Goal: Task Accomplishment & Management: Manage account settings

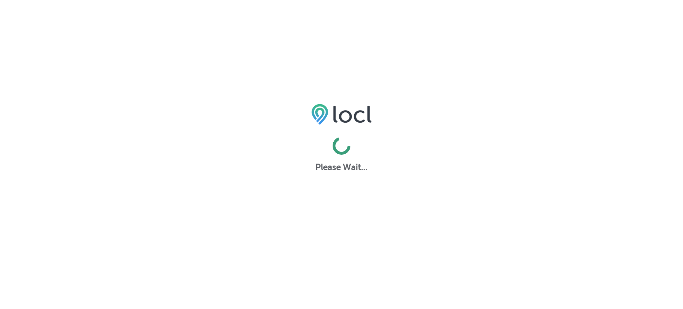
select select "US"
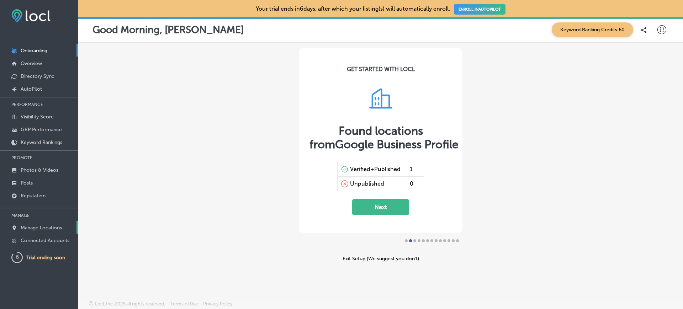
click at [37, 226] on p "Manage Locations" at bounding box center [41, 228] width 41 height 6
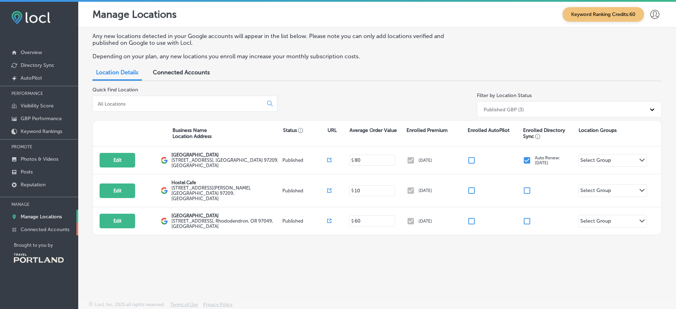
click at [49, 232] on p "Connected Accounts" at bounding box center [45, 229] width 49 height 6
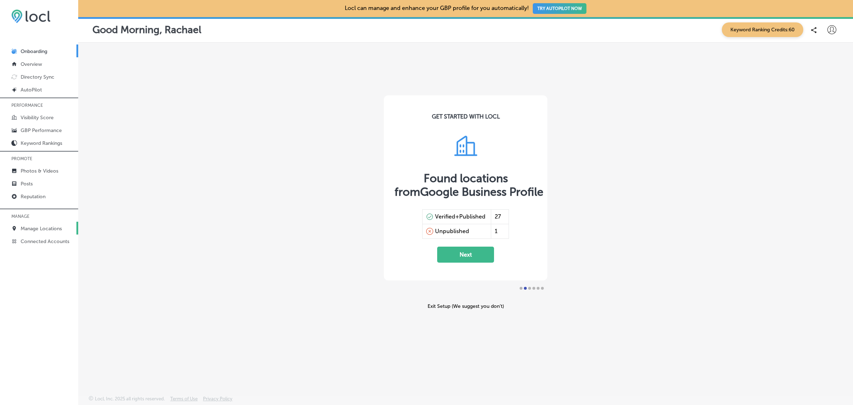
click at [38, 228] on p "Manage Locations" at bounding box center [41, 228] width 41 height 6
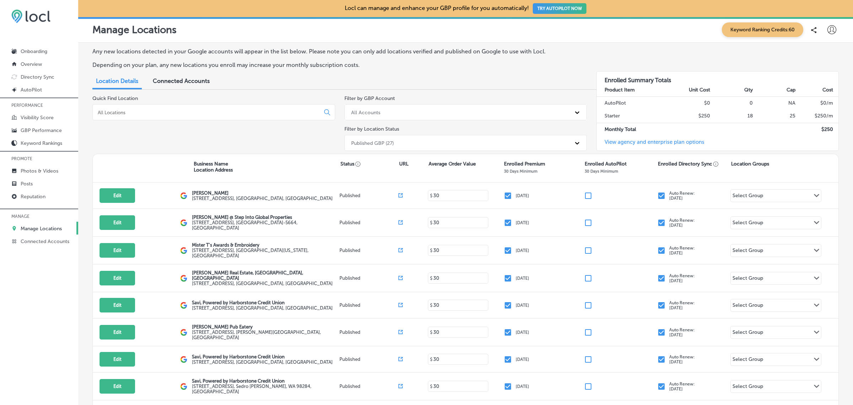
click at [277, 114] on input at bounding box center [207, 112] width 221 height 6
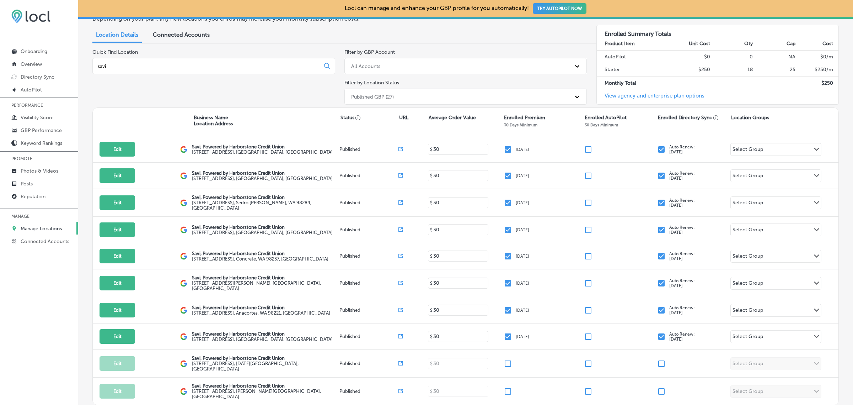
scroll to position [47, 0]
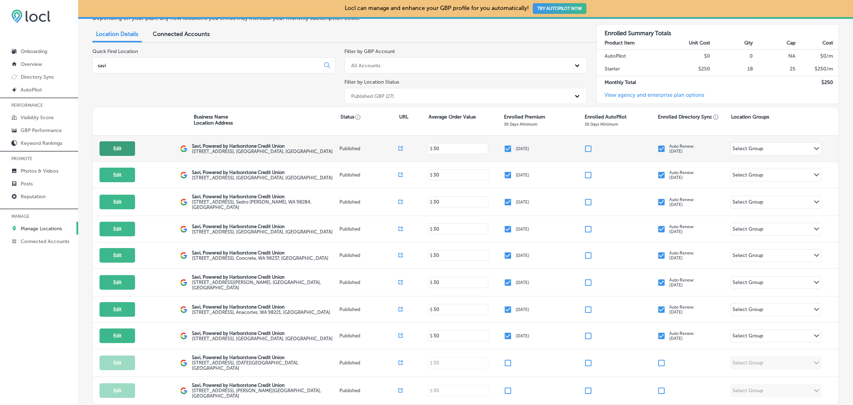
type input "savi"
click at [118, 146] on button "Edit" at bounding box center [118, 148] width 36 height 15
select select "US"
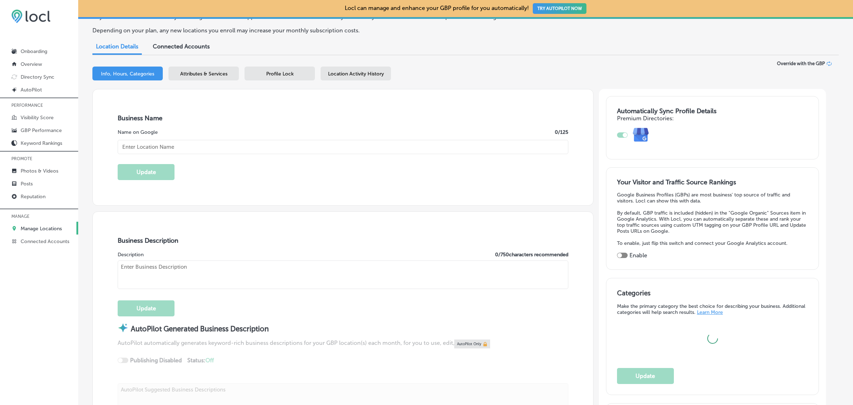
scroll to position [59, 0]
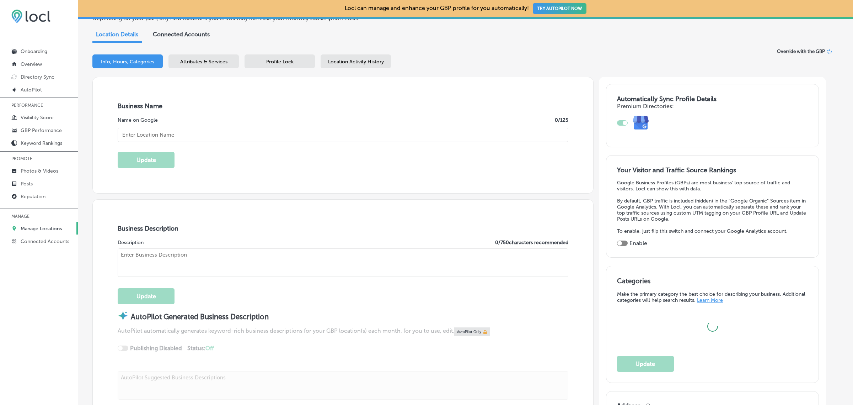
type textarea "Savi, Powered by Harborstone Credit Union provides personal loans, home loans, …"
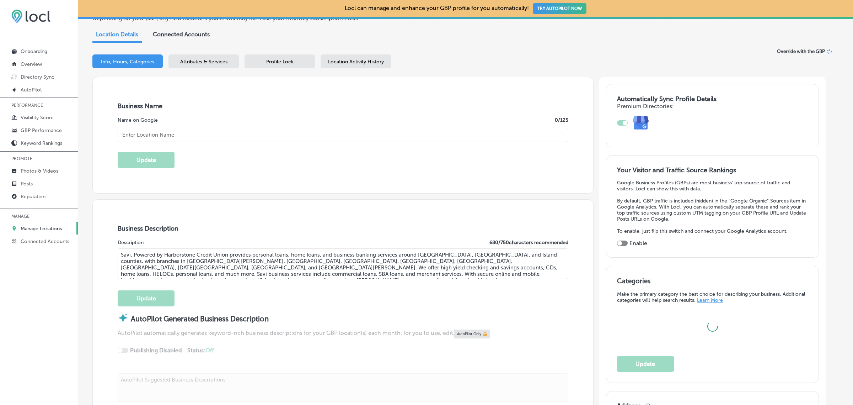
type textarea "SaviBank is your go-to destination for personal loans, mortgages, and business …"
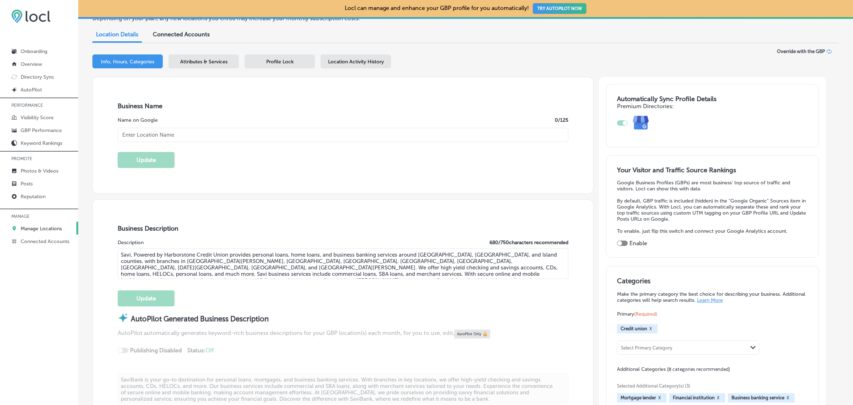
checkbox input "true"
type input "[STREET_ADDRESS]"
type input "Bellingham"
type input "98225"
type input "US"
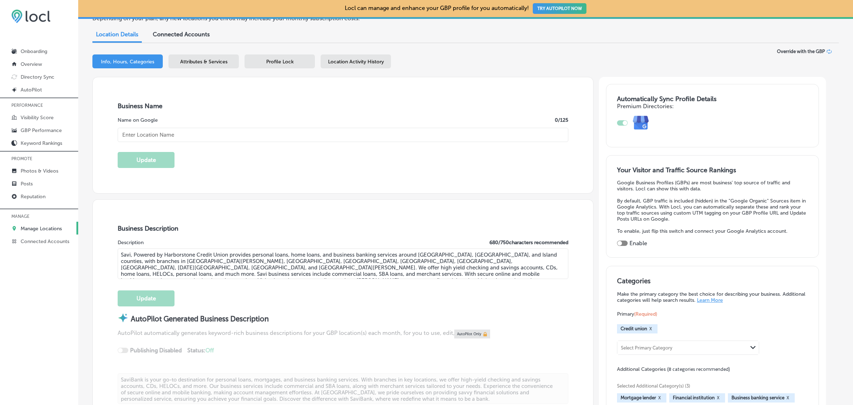
type input "[URL][DOMAIN_NAME]"
type input "Savi, Powered by Harborstone Credit Union"
type input "[PHONE_NUMBER]"
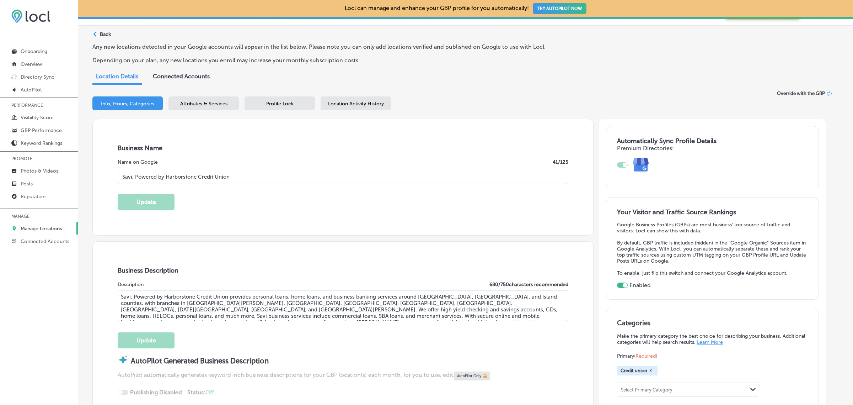
scroll to position [0, 0]
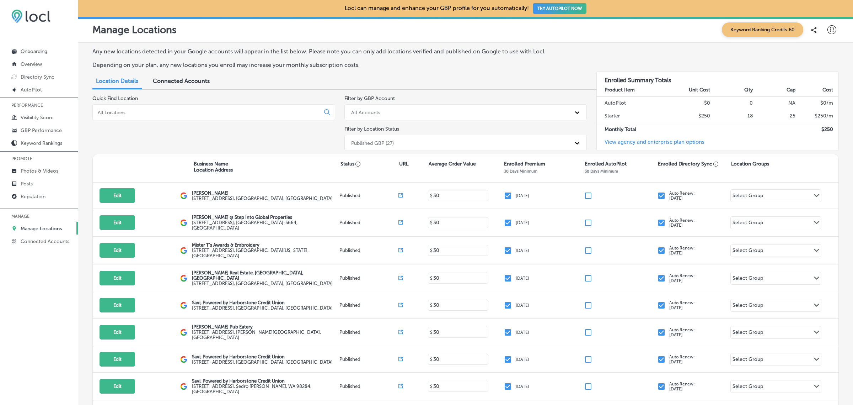
click at [193, 109] on input at bounding box center [207, 112] width 221 height 6
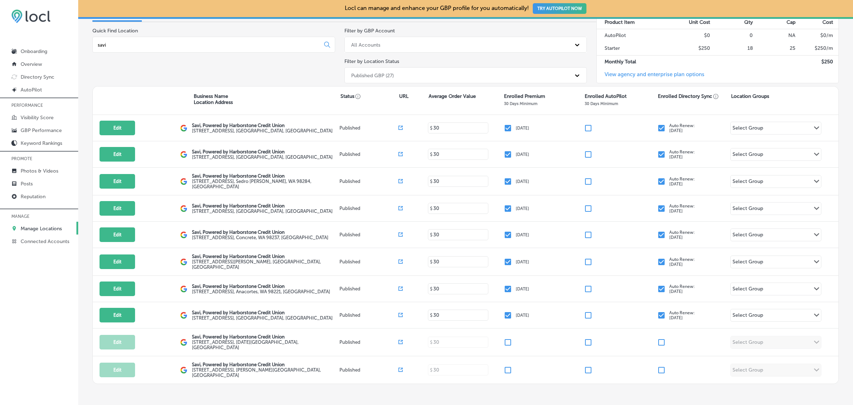
scroll to position [67, 0]
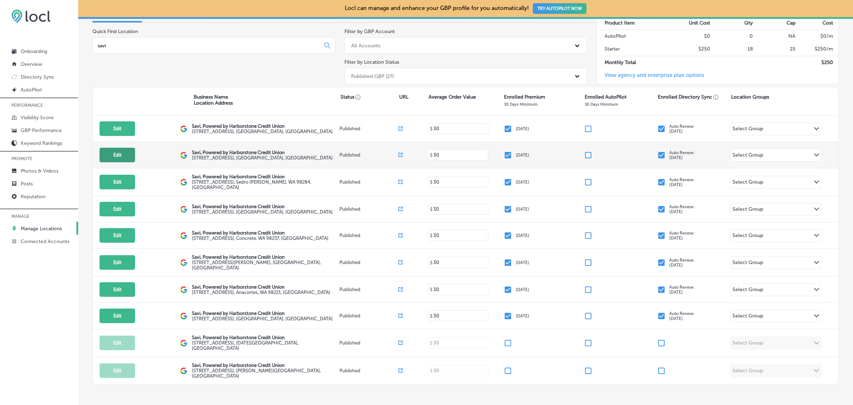
type input "savi"
click at [124, 159] on button "Edit" at bounding box center [118, 155] width 36 height 15
select select "US"
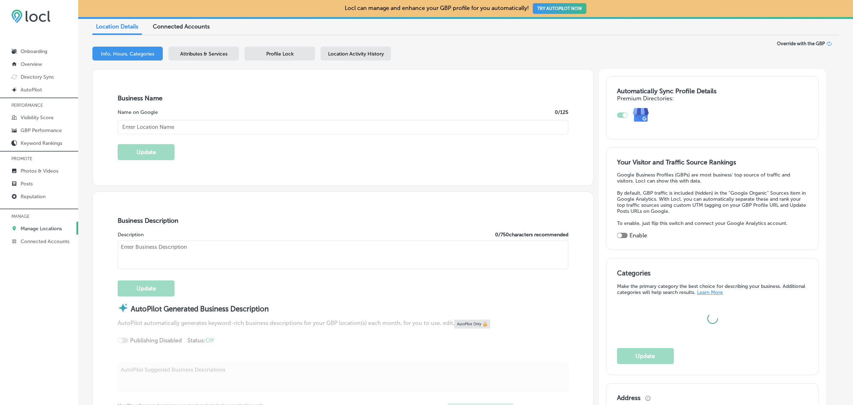
scroll to position [79, 0]
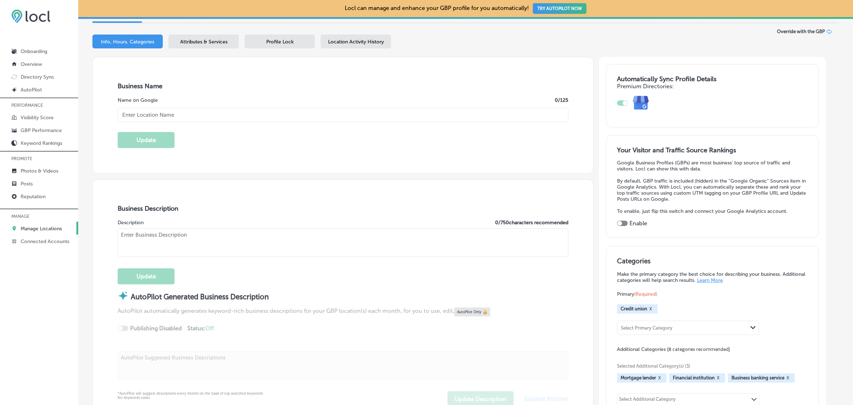
checkbox input "true"
type input "Savi, Powered by Harborstone Credit Union"
type textarea "SaviBank is your trusted partner for personal and business banking solutions. W…"
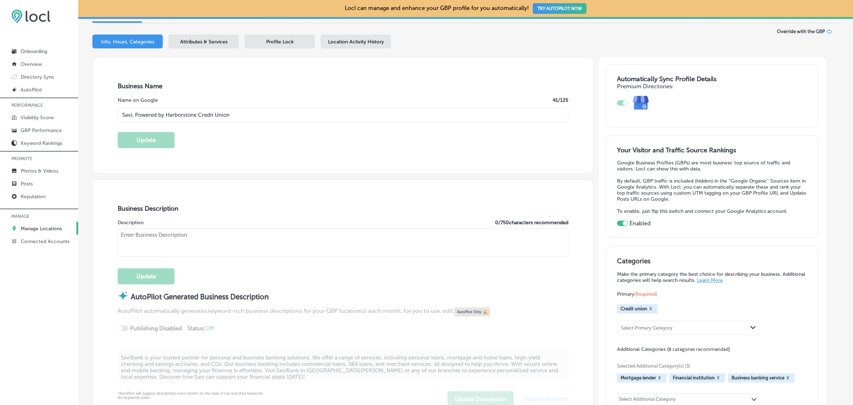
type input "[STREET_ADDRESS]"
type input "[GEOGRAPHIC_DATA][PERSON_NAME]"
type input "98273"
type input "US"
type input "[URL][DOMAIN_NAME]"
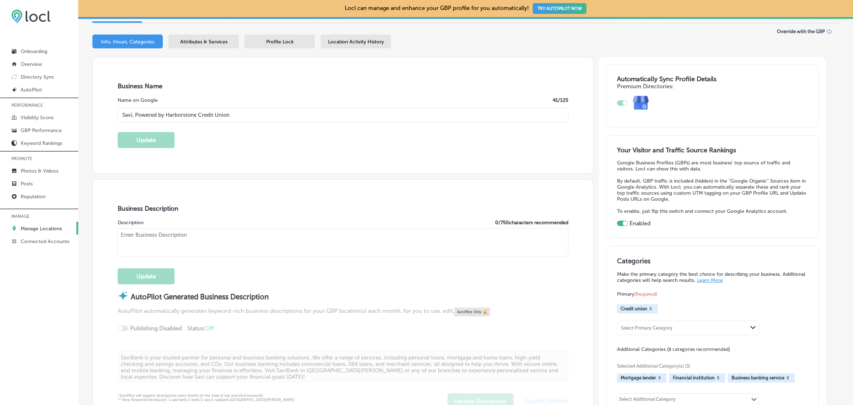
type textarea "Savi, Powered by Harborstone Credit Union provides personal loans, home loans, …"
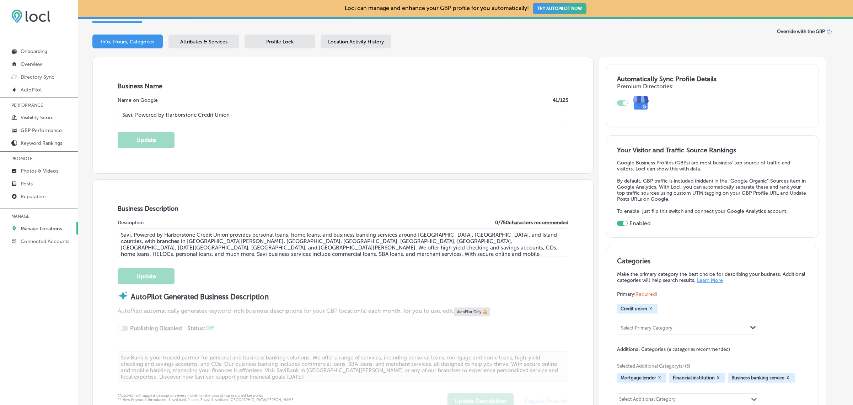
type input "[PHONE_NUMBER]"
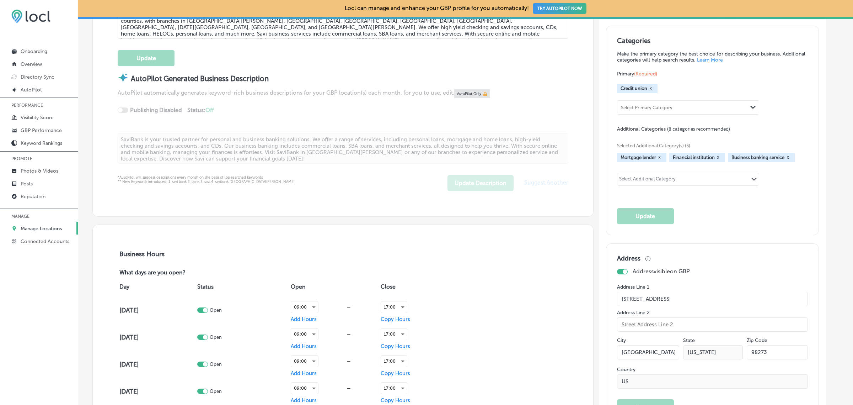
scroll to position [299, 0]
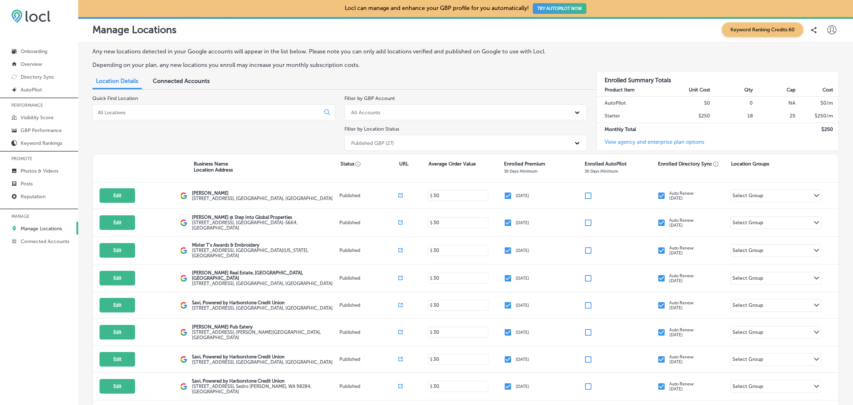
click at [145, 109] on input at bounding box center [207, 112] width 221 height 6
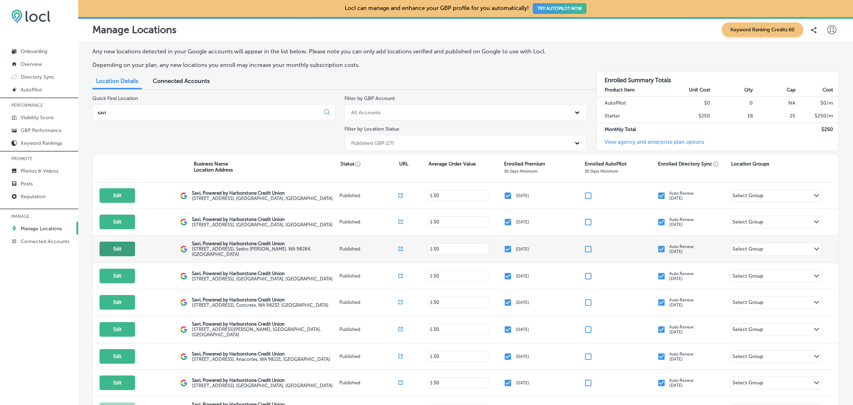
type input "savi"
click at [120, 249] on button "Edit" at bounding box center [118, 248] width 36 height 15
select select "US"
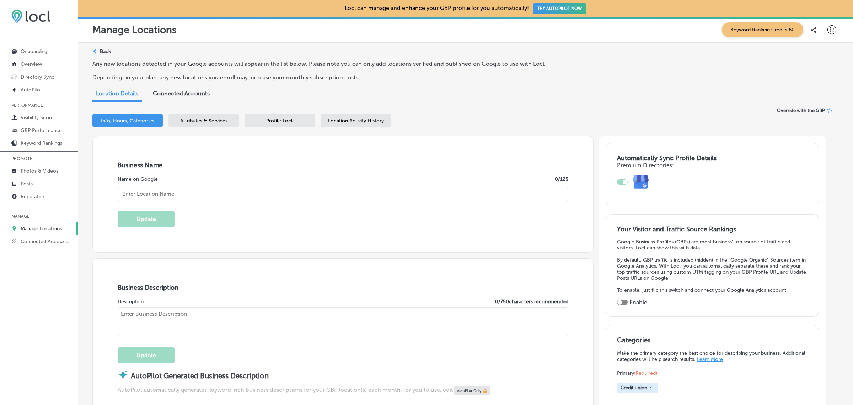
checkbox input "true"
type input "Savi, Powered by Harborstone Credit Union"
type textarea "SaviBank is your trusted partner for personal loans, mortgages, and business ba…"
type input "[STREET_ADDRESS]"
type input "Sedro [PERSON_NAME]"
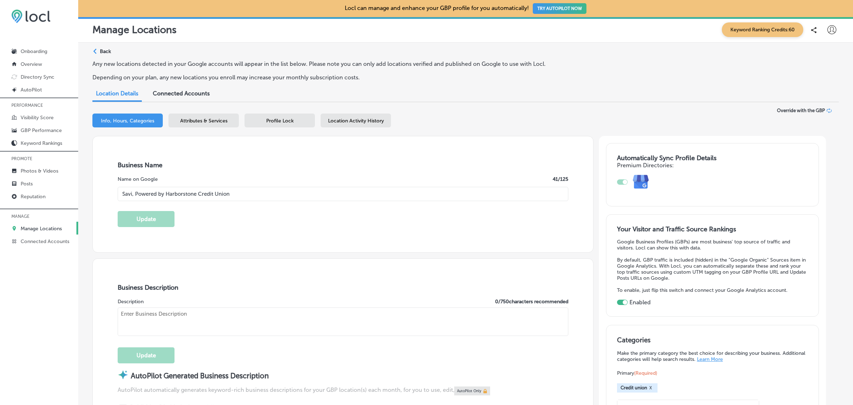
type input "98284"
type input "US"
type input "[URL][DOMAIN_NAME]"
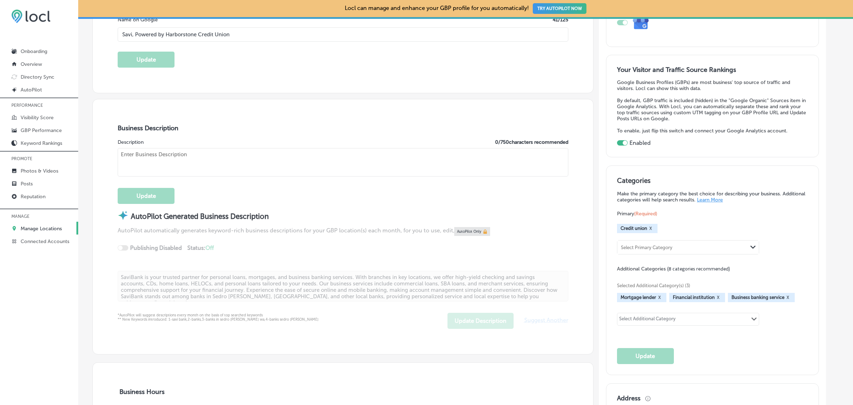
scroll to position [160, 0]
type textarea "Savi, Powered by Harborstone Credit Union provides personal loans, home loans, …"
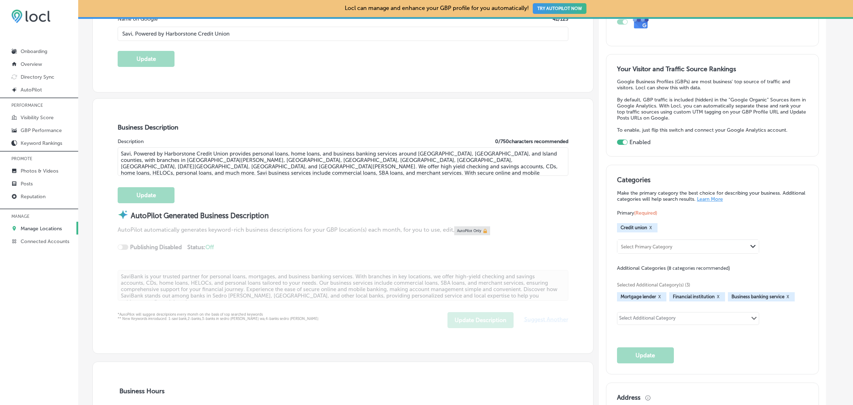
type input "[PHONE_NUMBER]"
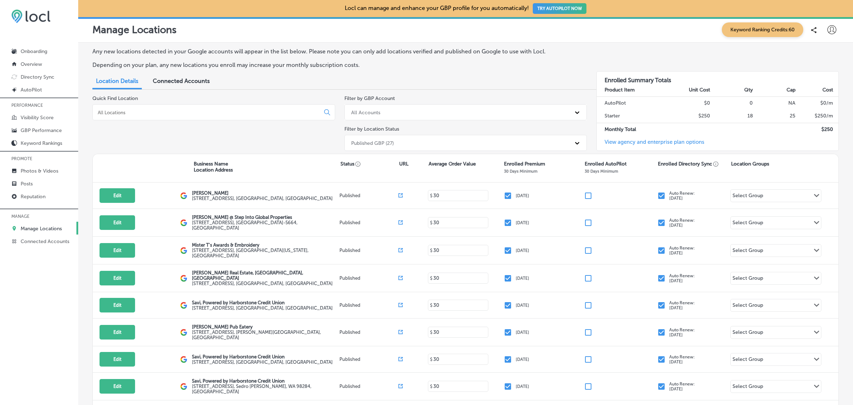
click at [119, 112] on input at bounding box center [207, 112] width 221 height 6
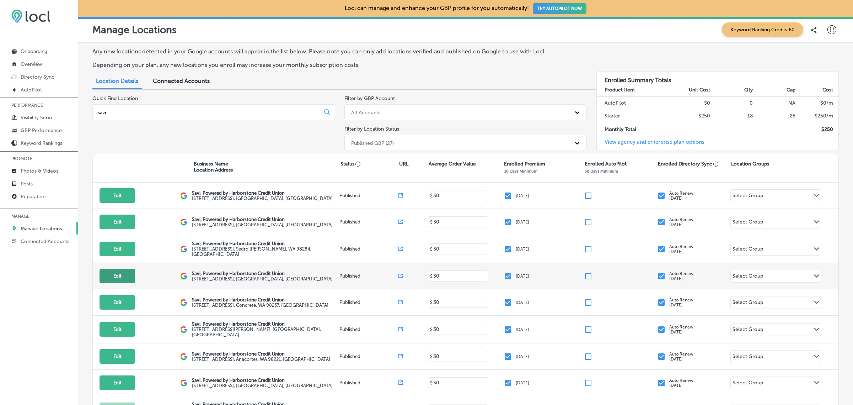
type input "savi"
click at [128, 278] on button "Edit" at bounding box center [118, 275] width 36 height 15
select select "US"
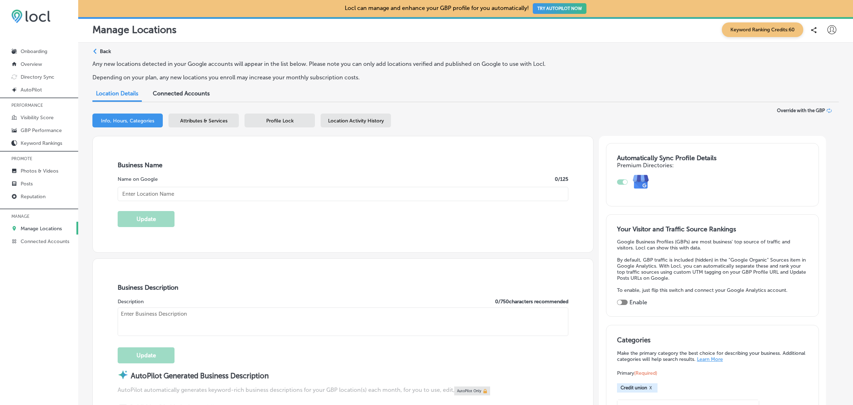
checkbox input "true"
type textarea "SaviBank is your go-to financial partner, offering a range of services from per…"
type input "Savi, Powered by Harborstone Credit Union"
type input "[STREET_ADDRESS]"
type input "[GEOGRAPHIC_DATA]"
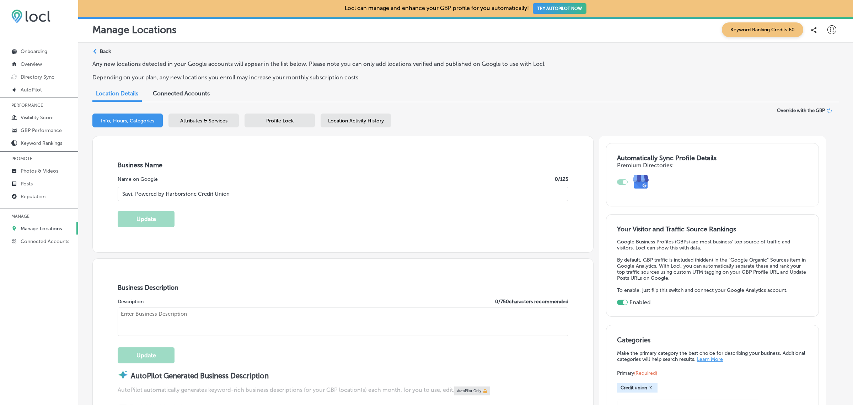
type input "98233"
type input "US"
type input "[URL][DOMAIN_NAME]"
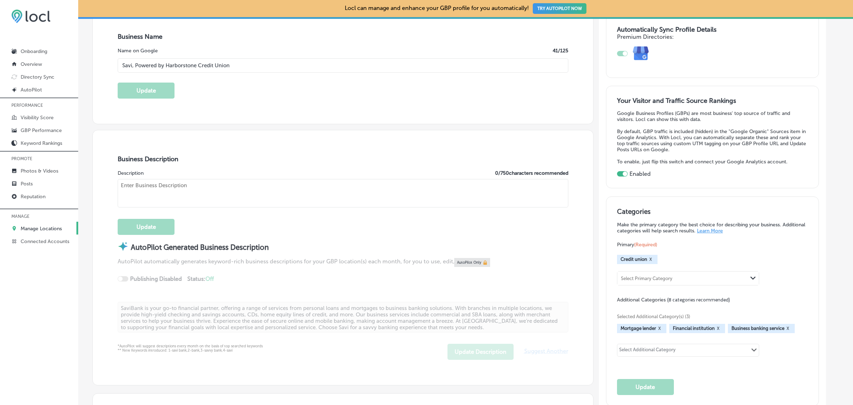
type textarea "Savi, Powered by Harborstone Credit Union provides personal loans, home loans, …"
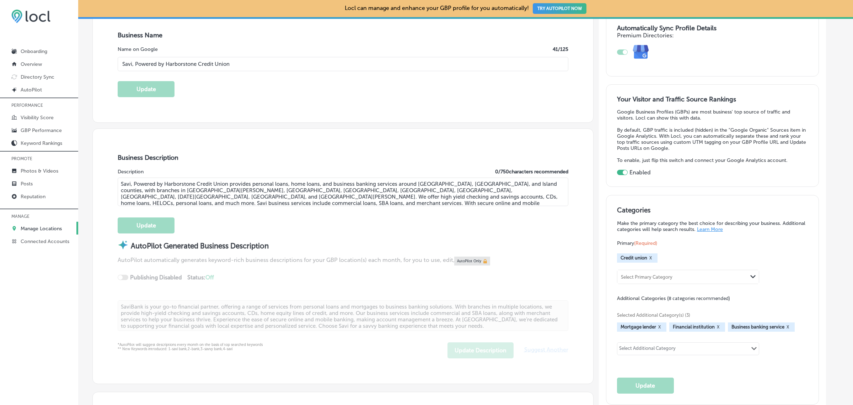
type input "[PHONE_NUMBER]"
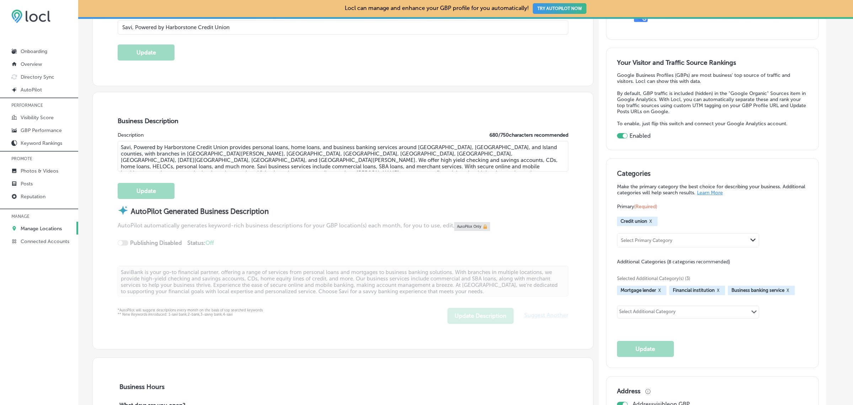
scroll to position [162, 0]
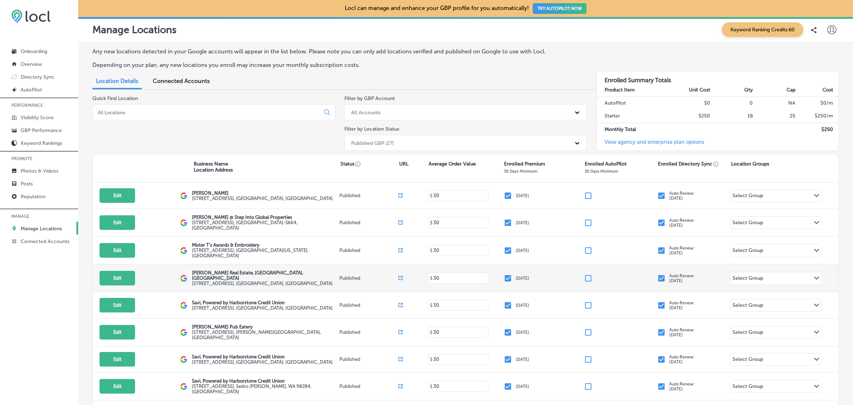
scroll to position [36, 0]
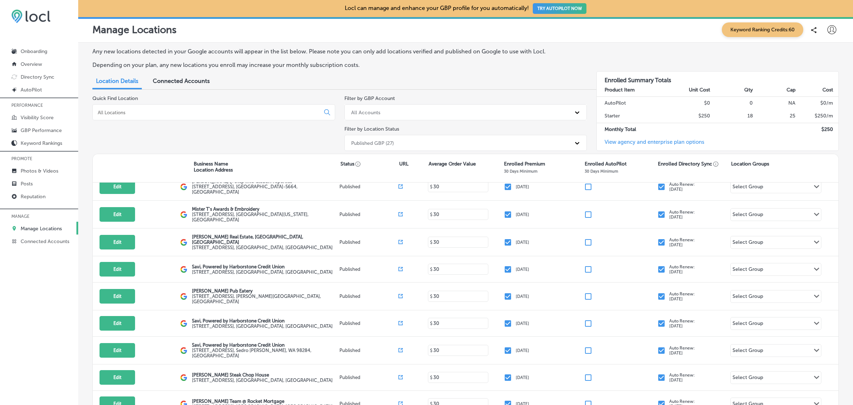
click at [191, 111] on input at bounding box center [207, 112] width 221 height 6
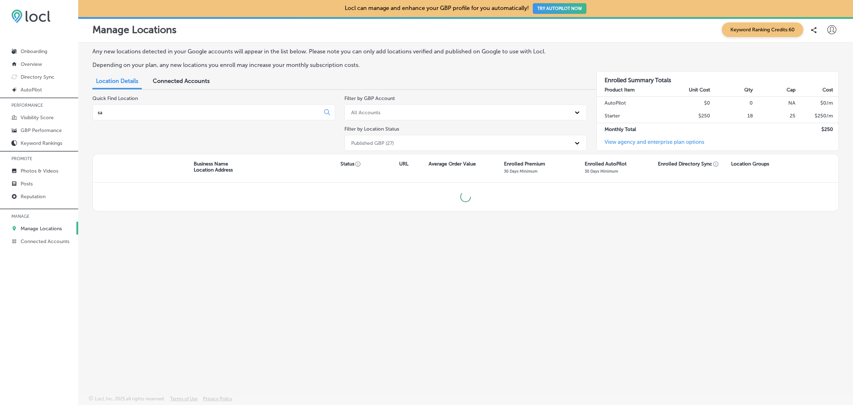
scroll to position [0, 0]
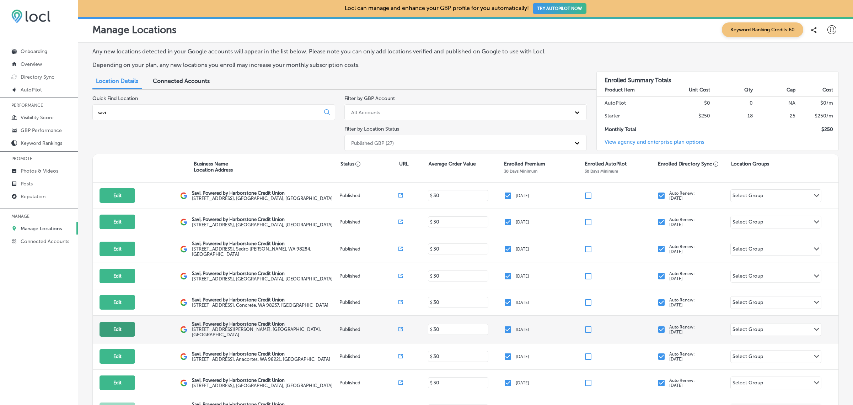
type input "savi"
click at [123, 330] on button "Edit" at bounding box center [118, 329] width 36 height 15
select select "US"
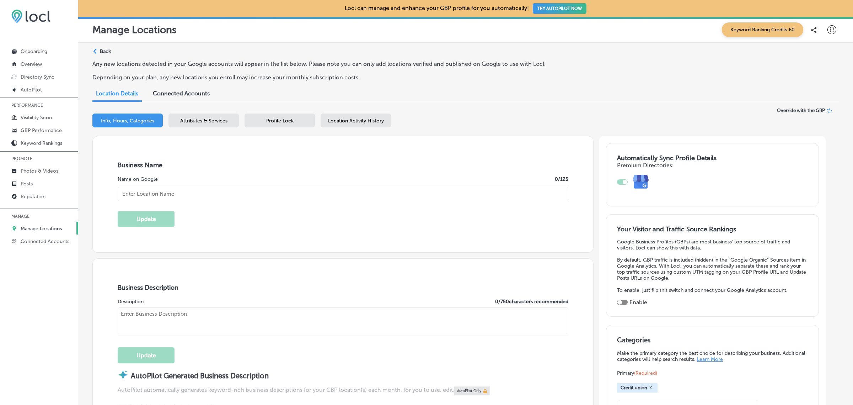
checkbox input "true"
type textarea "SaviBank is your trusted partner for personal loans, mortgages, and business ba…"
type input "Savi, Powered by Harborstone Credit Union"
type input "208 [GEOGRAPHIC_DATA][PERSON_NAME]"
type input "Suite 100"
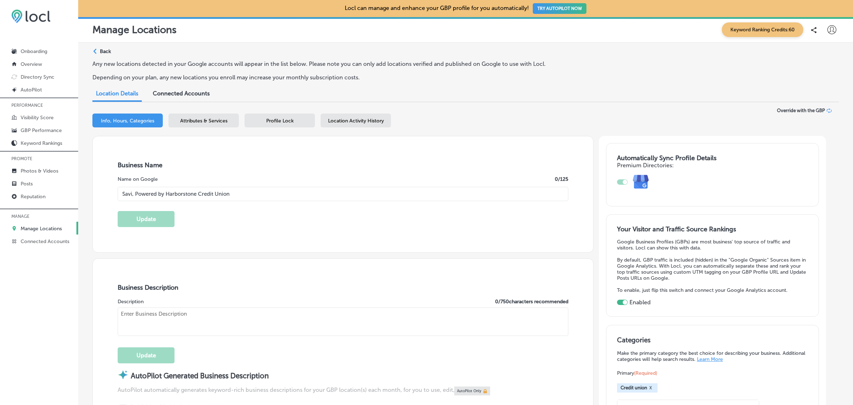
type input "[GEOGRAPHIC_DATA][PERSON_NAME]"
type input "98273"
type input "US"
type input "[URL][DOMAIN_NAME]"
type textarea "Savi, Powered by Harborstone Credit Union provides personal loans, home loans, …"
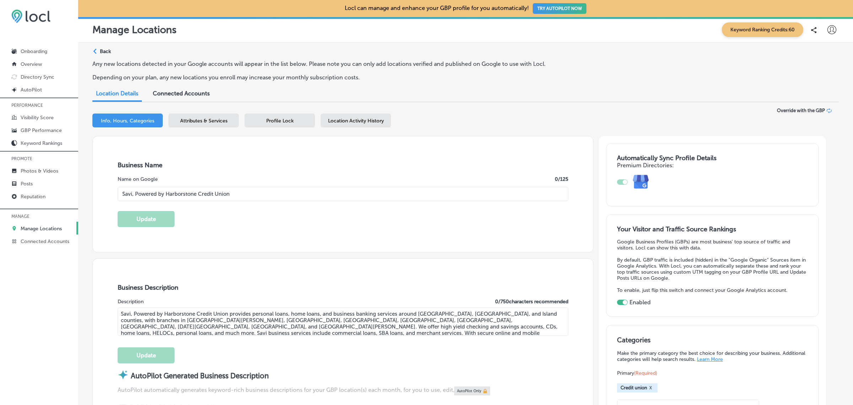
type input "[PHONE_NUMBER]"
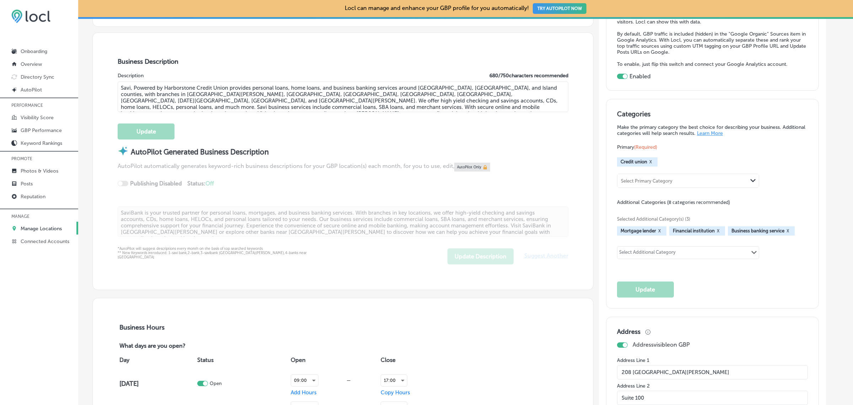
scroll to position [226, 0]
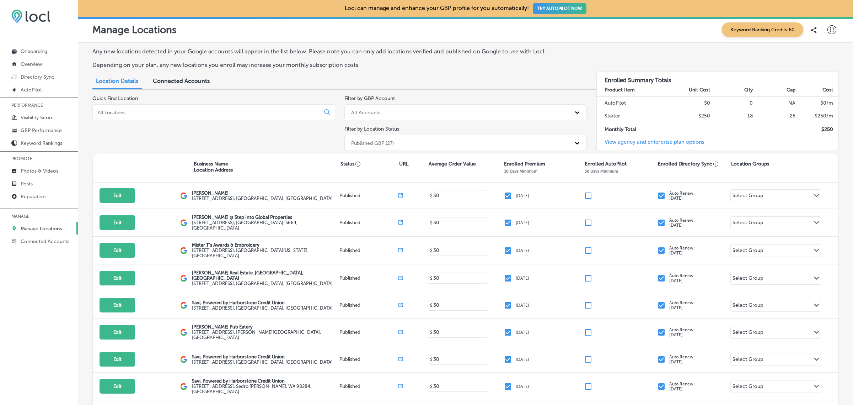
click at [166, 112] on input at bounding box center [207, 112] width 221 height 6
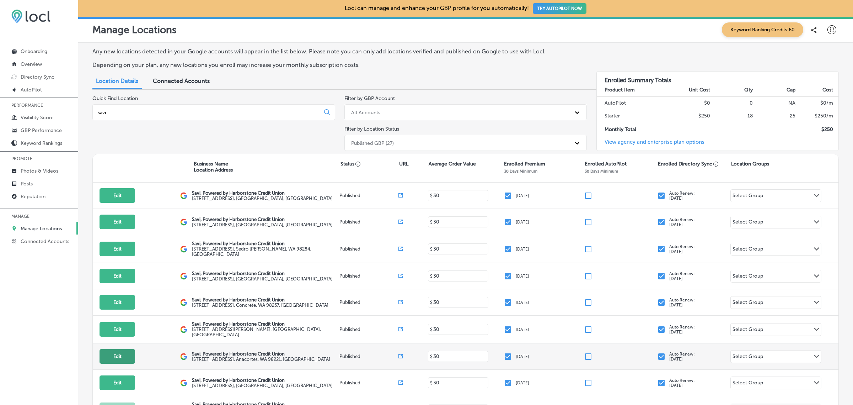
type input "savi"
click at [120, 358] on button "Edit" at bounding box center [118, 356] width 36 height 15
select select "US"
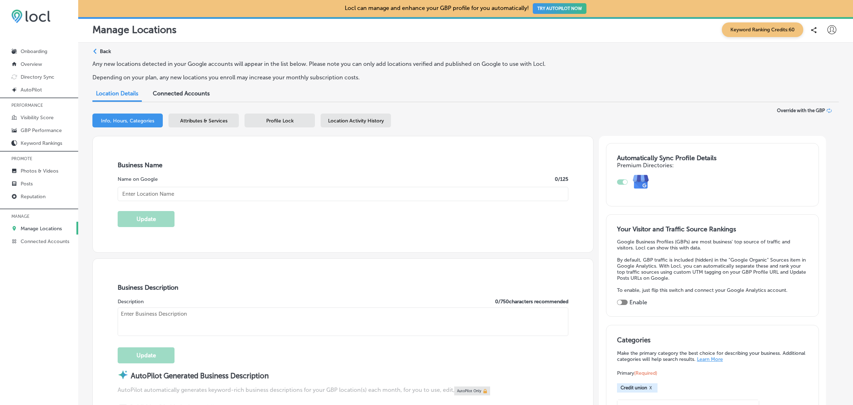
checkbox input "true"
type textarea "SaviBank is your trusted partner for personal and business banking needs. We of…"
type input "Savi, Powered by Harborstone Credit Union"
type input "[STREET_ADDRESS]"
type input "Anacortes"
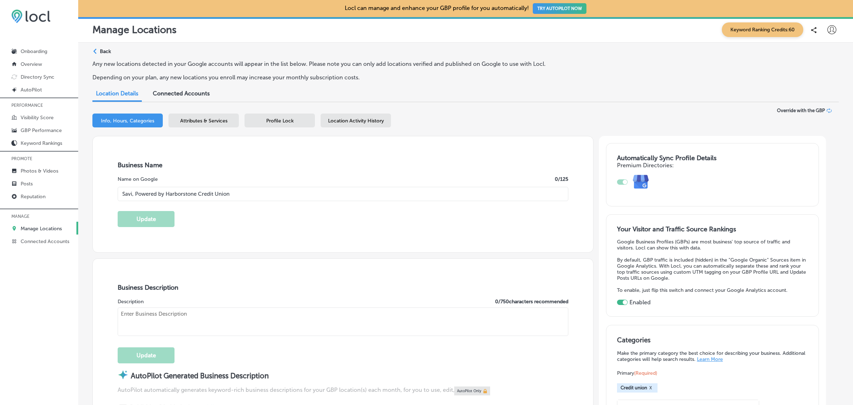
type input "98221"
type input "US"
type input "[URL][DOMAIN_NAME]"
type textarea "Savi, Powered by Harborstone Credit Union provides personal loans, home loans, …"
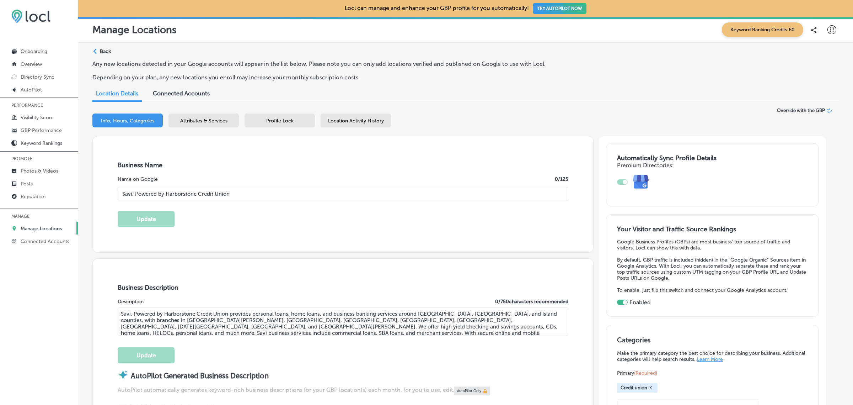
type input "[PHONE_NUMBER]"
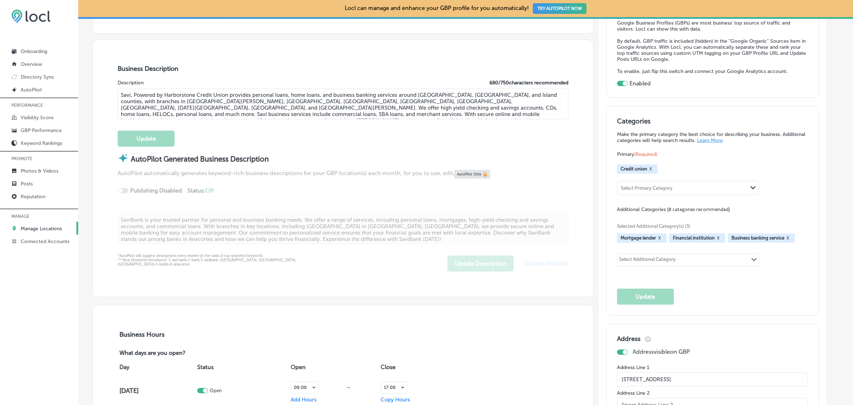
scroll to position [219, 0]
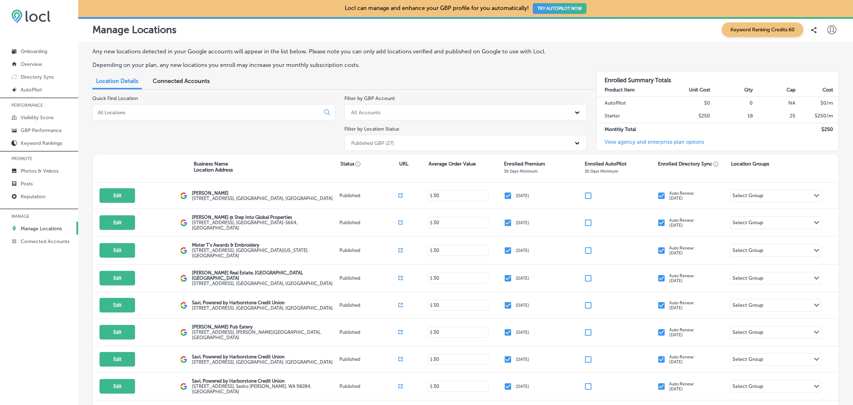
click at [125, 111] on input at bounding box center [207, 112] width 221 height 6
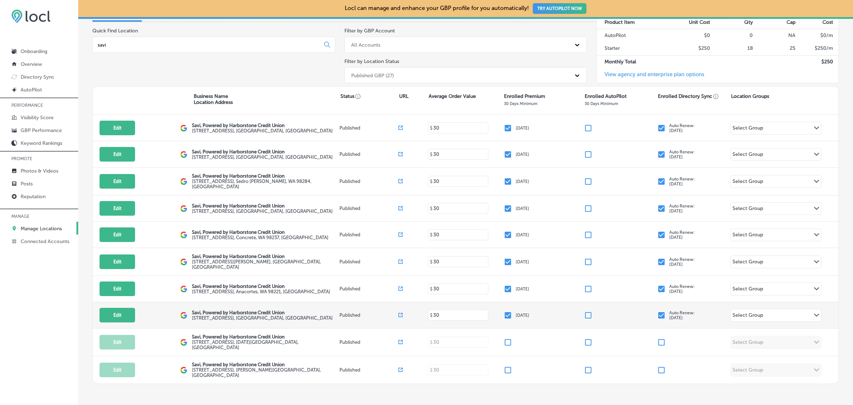
scroll to position [68, 0]
type input "savi"
click at [111, 319] on button "Edit" at bounding box center [118, 314] width 36 height 15
select select "US"
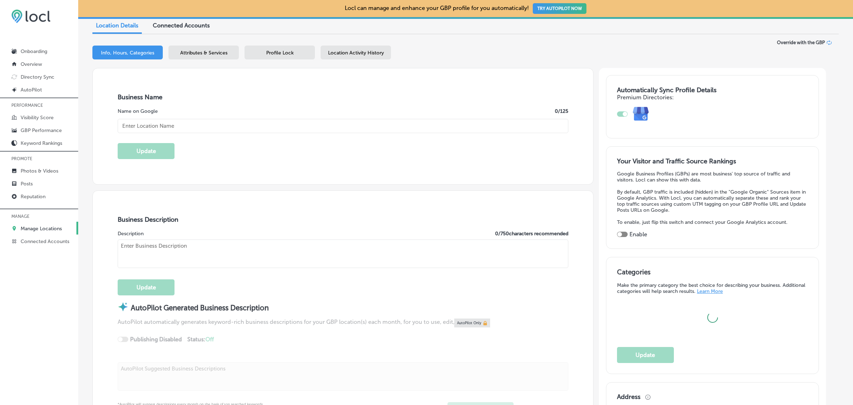
scroll to position [80, 0]
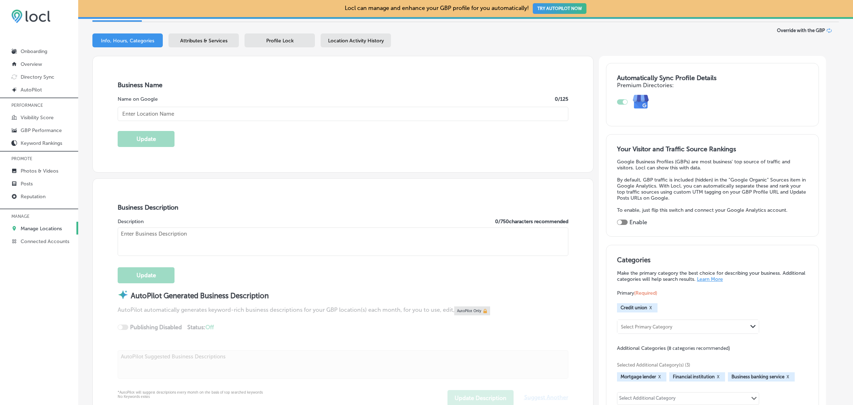
type input "Savi, Powered by Harborstone Credit Union"
checkbox input "true"
type textarea "SaviBank is your trusted partner for personal and business banking solutions. W…"
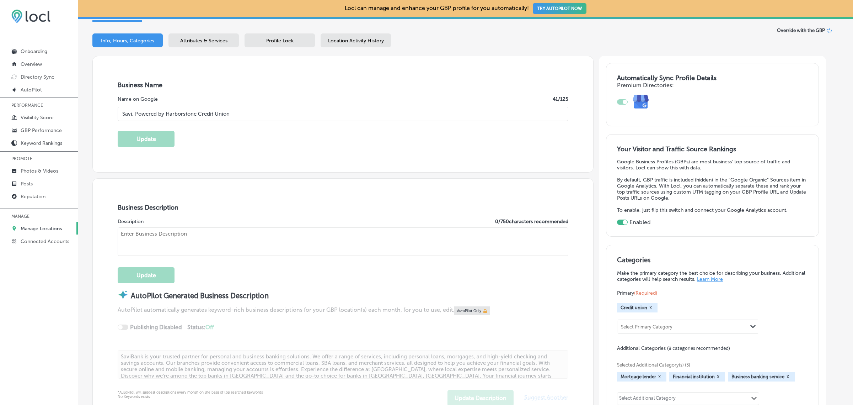
type input "[STREET_ADDRESS]"
type input "[GEOGRAPHIC_DATA]"
type input "98277"
type input "US"
type input "[URL][DOMAIN_NAME]"
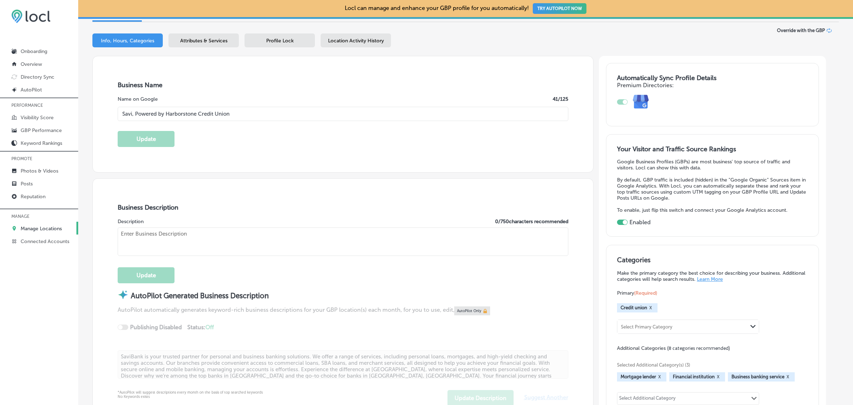
type textarea "Savi, Powered by Harborstone Credit Union provides personal loans, home loans, …"
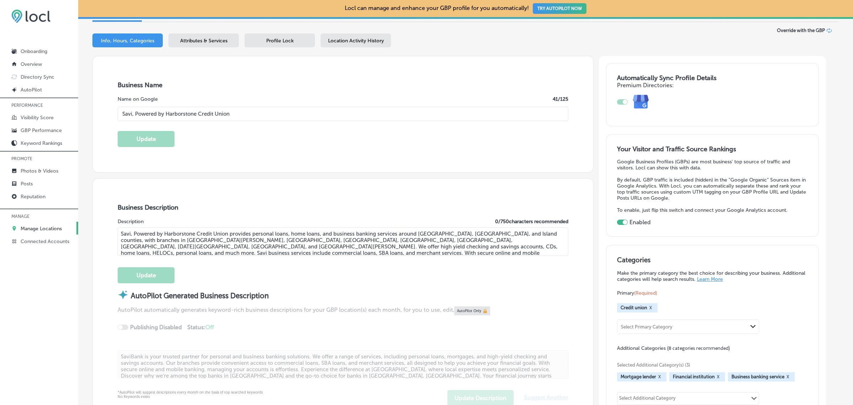
type input "[PHONE_NUMBER]"
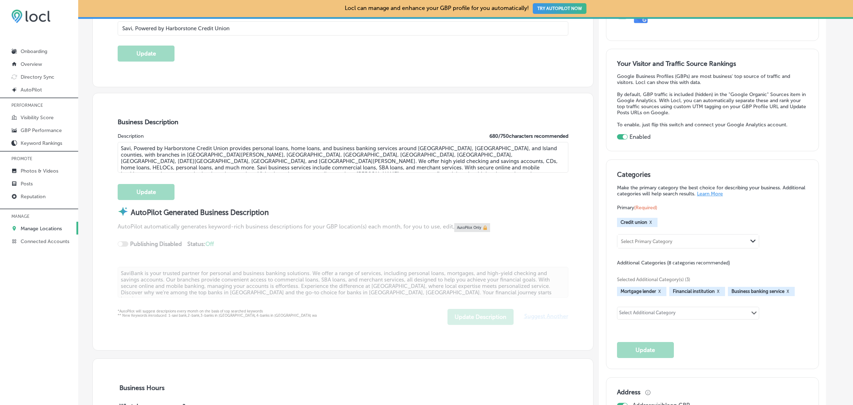
scroll to position [166, 0]
click at [49, 174] on p "Photos & Videos" at bounding box center [40, 171] width 38 height 6
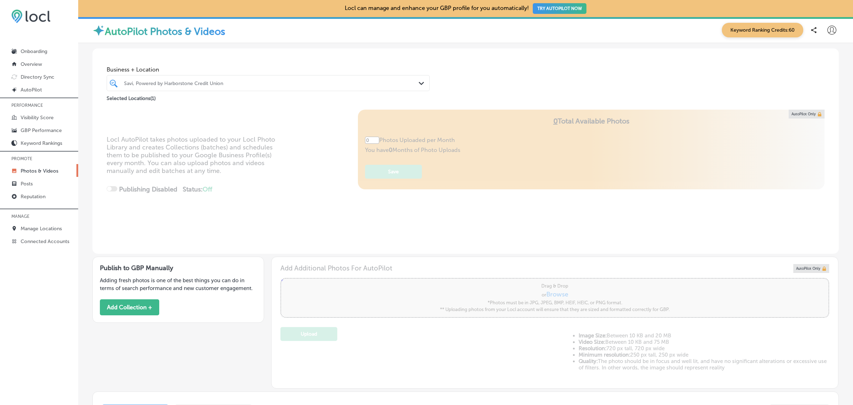
type input "5"
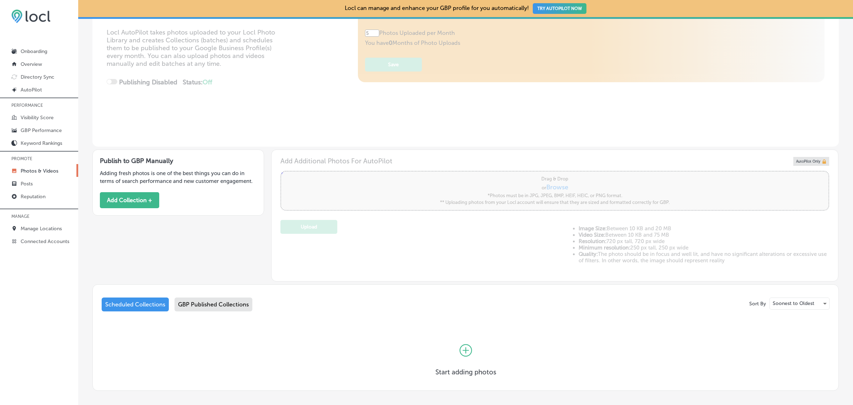
scroll to position [107, 0]
click at [220, 305] on div "GBP Published Collections" at bounding box center [214, 304] width 78 height 14
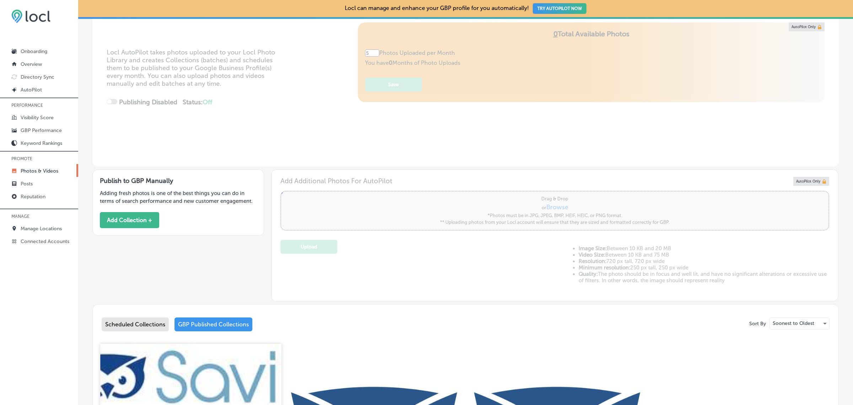
scroll to position [60, 0]
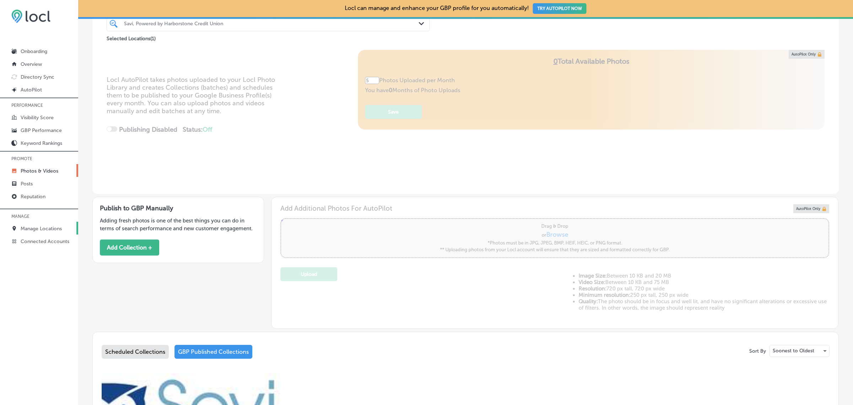
click at [42, 231] on p "Manage Locations" at bounding box center [41, 228] width 41 height 6
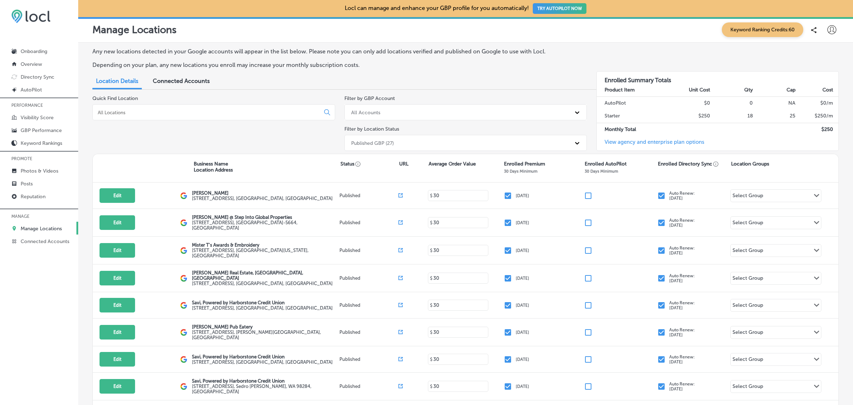
click at [133, 109] on input at bounding box center [207, 112] width 221 height 6
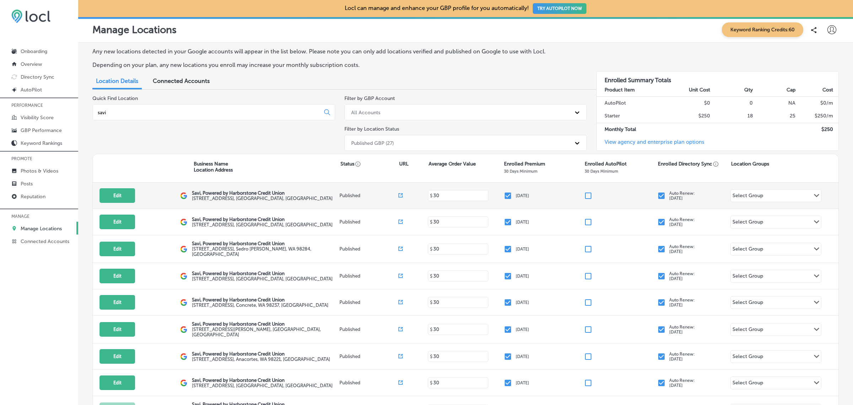
type input "savi"
click at [284, 201] on div "Savi, Powered by Harborstone Credit Union [STREET_ADDRESS]" at bounding box center [263, 195] width 143 height 11
drag, startPoint x: 284, startPoint y: 201, endPoint x: 272, endPoint y: 201, distance: 12.4
click at [281, 201] on div "Savi, Powered by Harborstone Credit Union [STREET_ADDRESS]" at bounding box center [263, 195] width 143 height 11
click at [192, 191] on p "Savi, Powered by Harborstone Credit Union" at bounding box center [262, 192] width 141 height 5
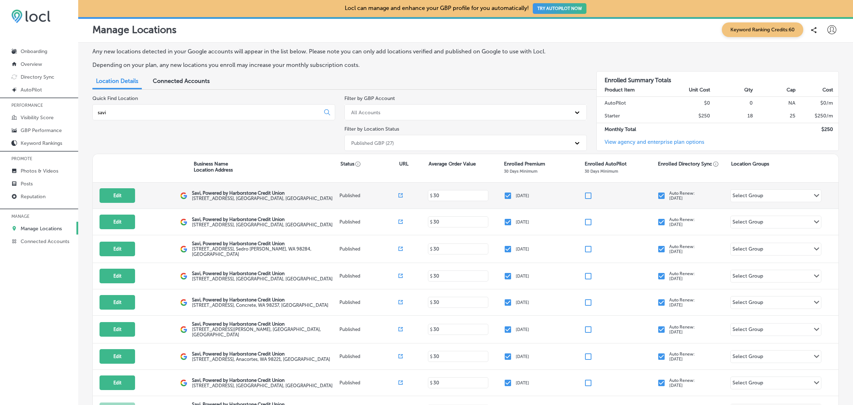
click at [286, 198] on div "Savi, Powered by Harborstone Credit Union [STREET_ADDRESS]" at bounding box center [266, 195] width 148 height 11
click at [192, 193] on p "Savi, Powered by Harborstone Credit Union" at bounding box center [262, 192] width 141 height 5
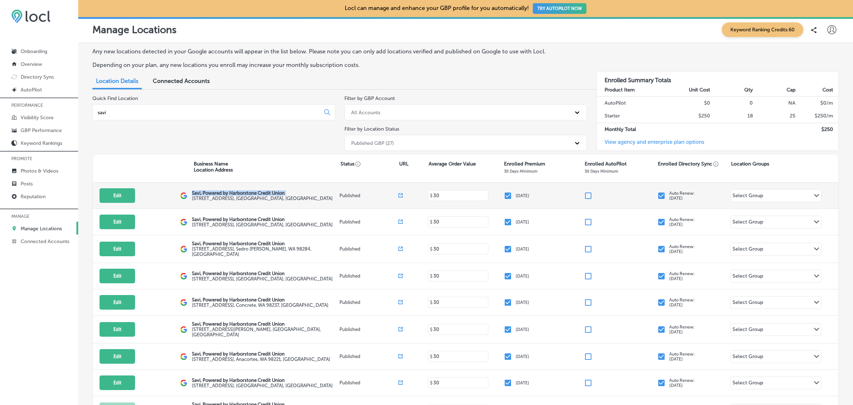
click at [192, 193] on p "Savi, Powered by Harborstone Credit Union" at bounding box center [262, 192] width 141 height 5
click at [244, 197] on label "[STREET_ADDRESS]" at bounding box center [262, 198] width 141 height 5
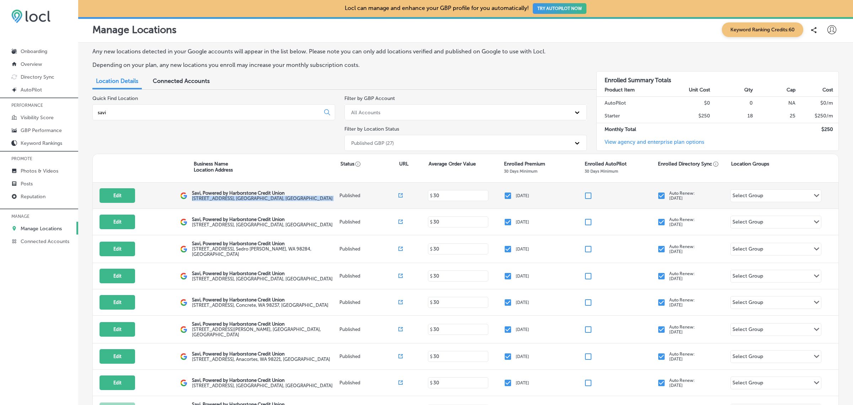
copy label "[STREET_ADDRESS]"
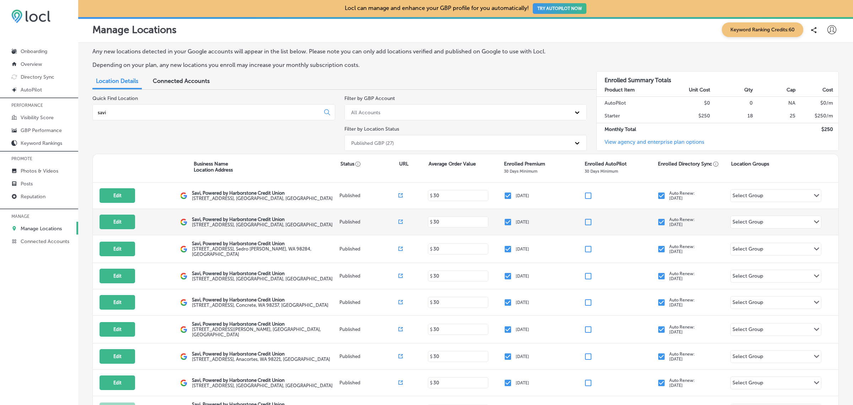
click at [244, 226] on label "[STREET_ADDRESS]" at bounding box center [262, 224] width 141 height 5
click at [192, 219] on p "Savi, Powered by Harborstone Credit Union" at bounding box center [262, 219] width 141 height 5
drag, startPoint x: 191, startPoint y: 219, endPoint x: 300, endPoint y: 226, distance: 108.7
click at [300, 226] on div "Savi, Powered by Harborstone Credit Union [STREET_ADDRESS]" at bounding box center [263, 222] width 143 height 11
copy div "Savi, Powered by Harborstone Credit Union [STREET_ADDRESS]"
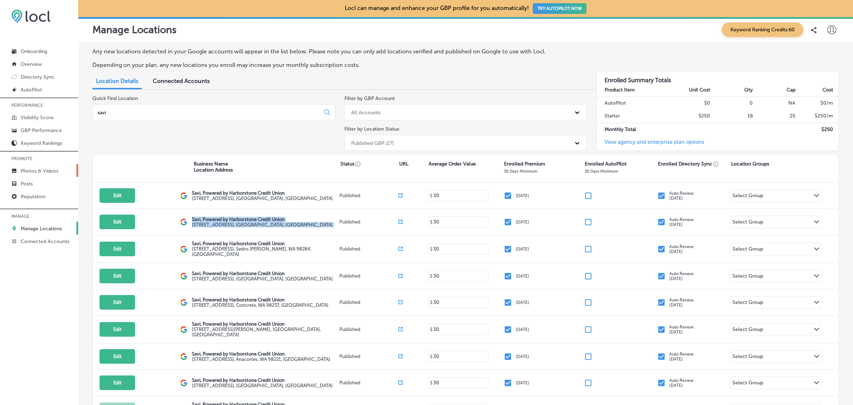
click at [49, 173] on p "Photos & Videos" at bounding box center [40, 171] width 38 height 6
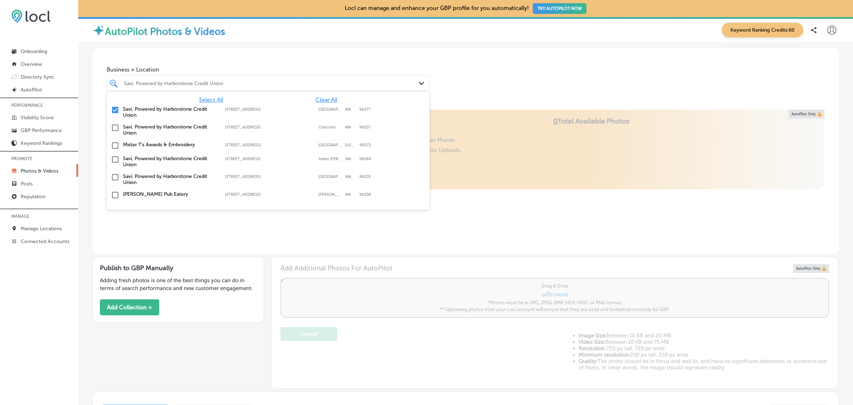
click at [419, 84] on icon "Path Created with Sketch." at bounding box center [421, 83] width 5 height 3
click at [114, 111] on input "checkbox" at bounding box center [115, 110] width 9 height 9
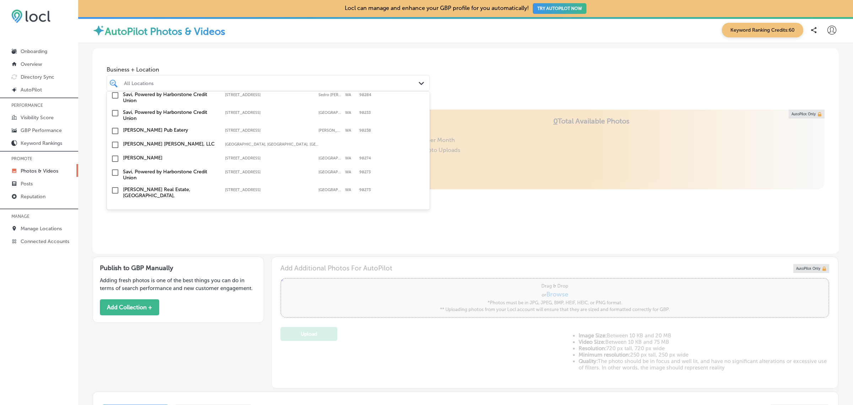
scroll to position [47, 0]
click at [116, 173] on input "checkbox" at bounding box center [115, 172] width 9 height 9
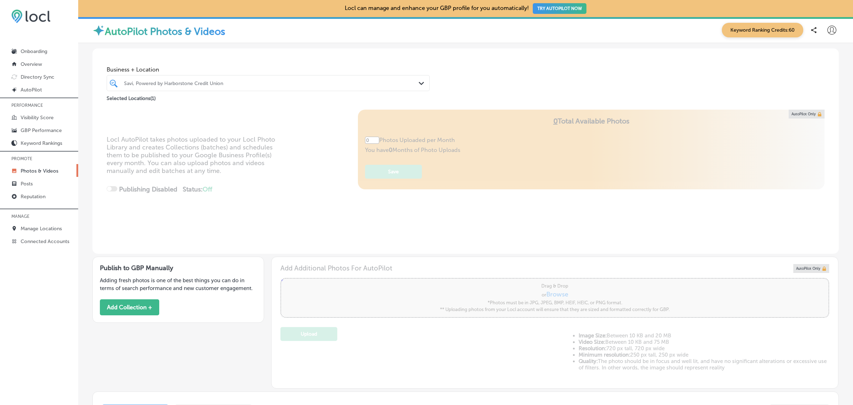
click at [504, 41] on div "AutoPilot Photos & Videos Keyword Ranking Credits: 60" at bounding box center [465, 30] width 775 height 26
type input "5"
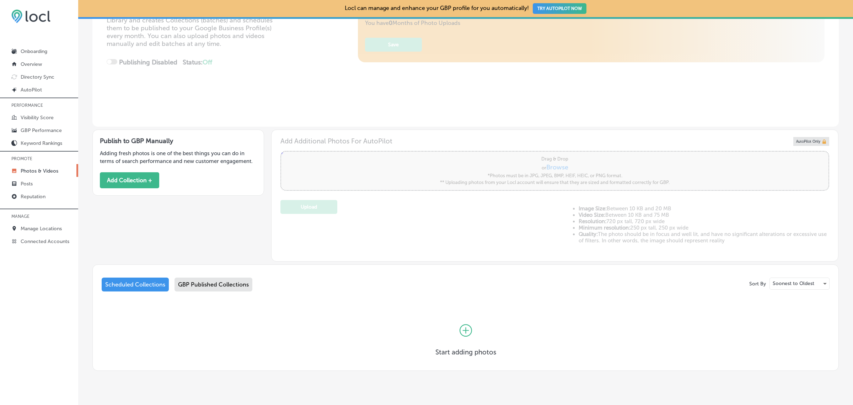
scroll to position [139, 0]
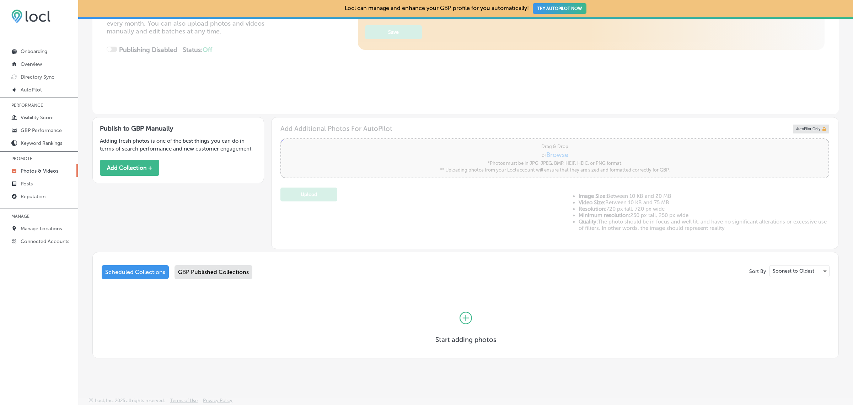
click at [238, 265] on div "GBP Published Collections" at bounding box center [214, 272] width 78 height 14
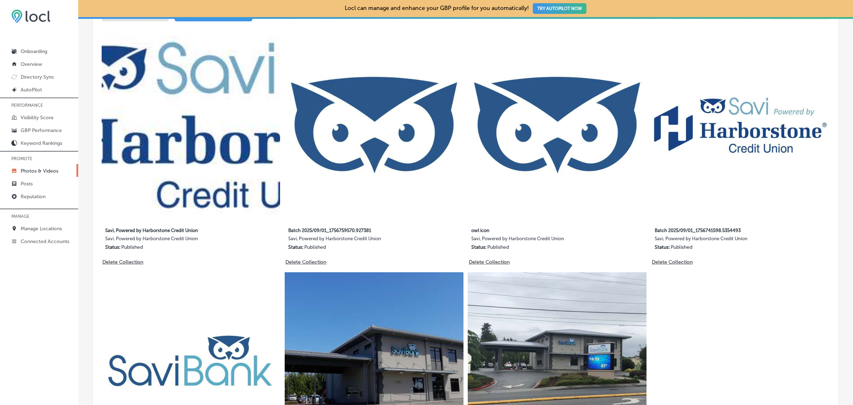
scroll to position [389, 0]
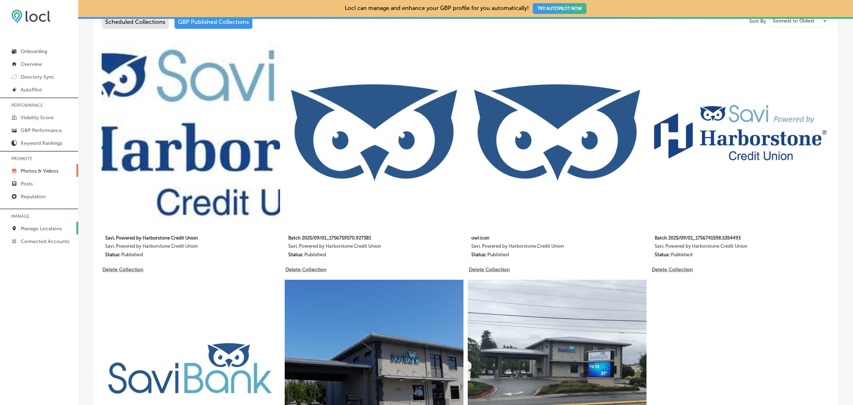
click at [47, 229] on p "Manage Locations" at bounding box center [41, 228] width 41 height 6
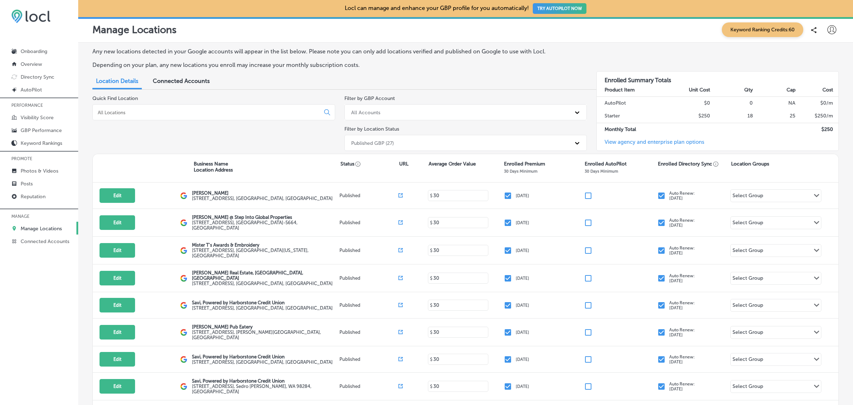
click at [170, 113] on input at bounding box center [207, 112] width 221 height 6
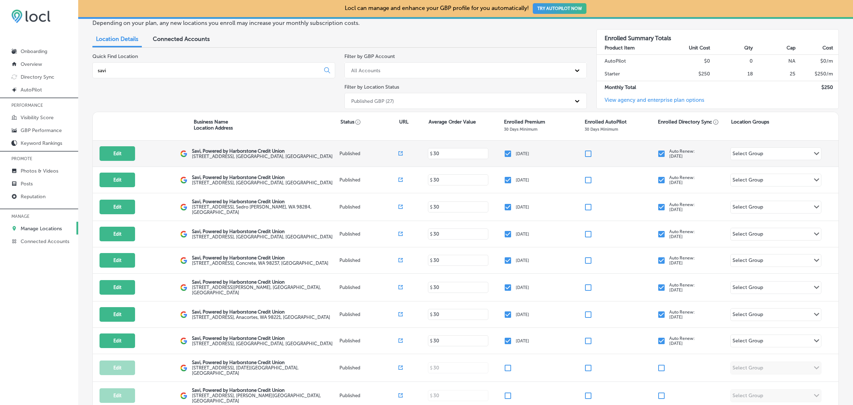
scroll to position [43, 0]
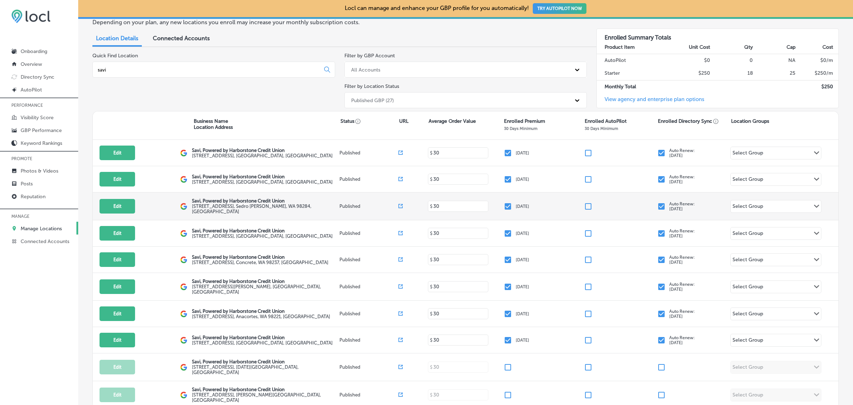
type input "savi"
click at [192, 202] on p "Savi, Powered by Harborstone Credit Union" at bounding box center [265, 200] width 146 height 5
drag, startPoint x: 191, startPoint y: 202, endPoint x: 292, endPoint y: 210, distance: 100.6
click at [292, 210] on div "Savi, Powered by Harborstone Credit Union [STREET_ADDRESS][PERSON_NAME]" at bounding box center [266, 206] width 148 height 16
copy div "Savi, Powered by Harborstone Credit Union [STREET_ADDRESS][PERSON_NAME]"
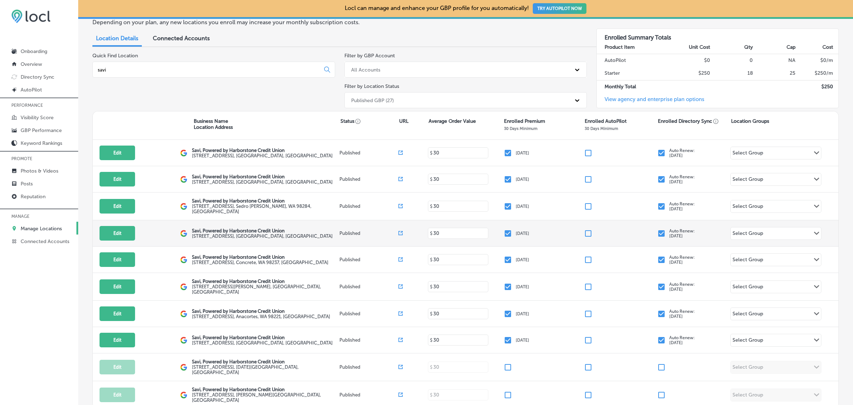
click at [210, 237] on label "[STREET_ADDRESS]" at bounding box center [262, 235] width 141 height 5
click at [192, 230] on p "Savi, Powered by Harborstone Credit Union" at bounding box center [262, 230] width 141 height 5
click at [303, 234] on div "Savi, Powered by Harborstone Credit Union [STREET_ADDRESS]" at bounding box center [266, 233] width 148 height 11
click at [192, 230] on p "Savi, Powered by Harborstone Credit Union" at bounding box center [262, 230] width 141 height 5
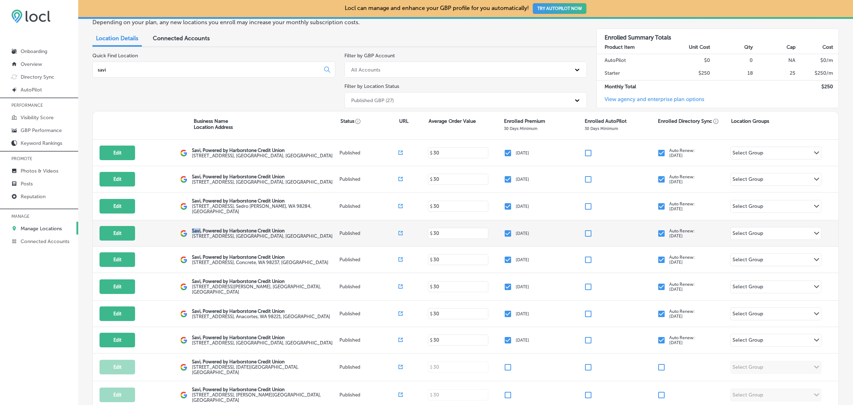
click at [192, 230] on p "Savi, Powered by Harborstone Credit Union" at bounding box center [262, 230] width 141 height 5
click at [299, 236] on div "Savi, Powered by Harborstone Credit Union [STREET_ADDRESS]" at bounding box center [263, 233] width 143 height 11
click at [299, 236] on label "[STREET_ADDRESS]" at bounding box center [262, 235] width 141 height 5
drag, startPoint x: 299, startPoint y: 236, endPoint x: 189, endPoint y: 231, distance: 109.2
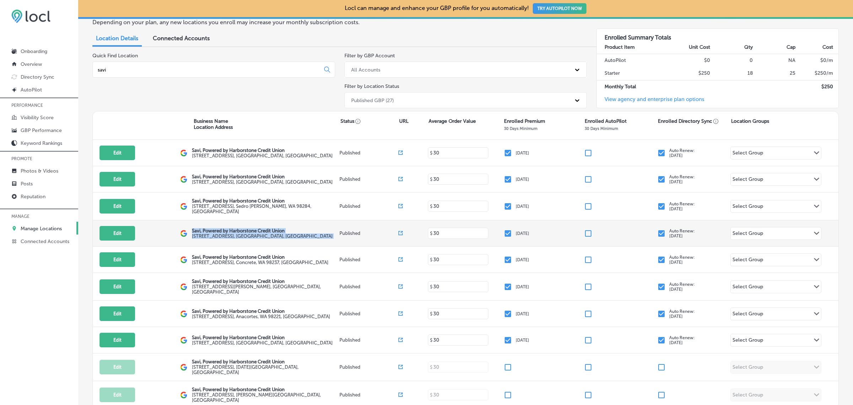
click at [189, 231] on div "Edit This location is not published yet. Savi, Powered by Harborstone Credit Un…" at bounding box center [466, 233] width 746 height 26
copy div "Savi, Powered by Harborstone Credit Union [STREET_ADDRESS]"
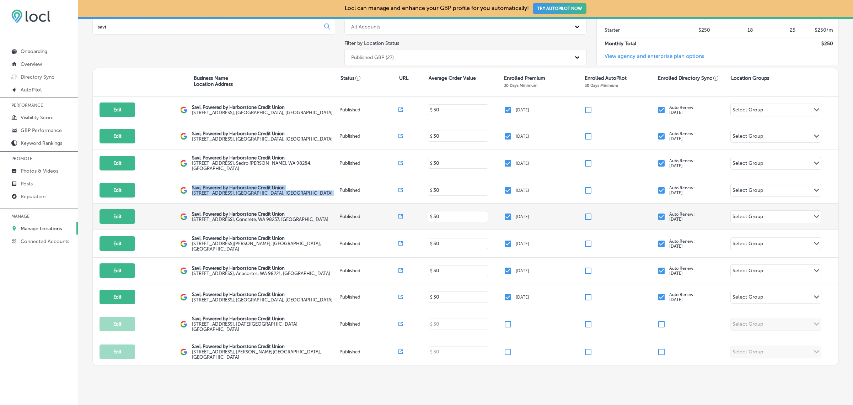
scroll to position [86, 0]
click at [236, 218] on label "[STREET_ADDRESS]" at bounding box center [260, 218] width 137 height 5
drag, startPoint x: 192, startPoint y: 214, endPoint x: 300, endPoint y: 220, distance: 107.9
click at [300, 220] on div "Savi, Powered by Harborstone Credit Union [STREET_ADDRESS]" at bounding box center [266, 216] width 148 height 11
copy div "Savi, Powered by Harborstone Credit Union [STREET_ADDRESS]"
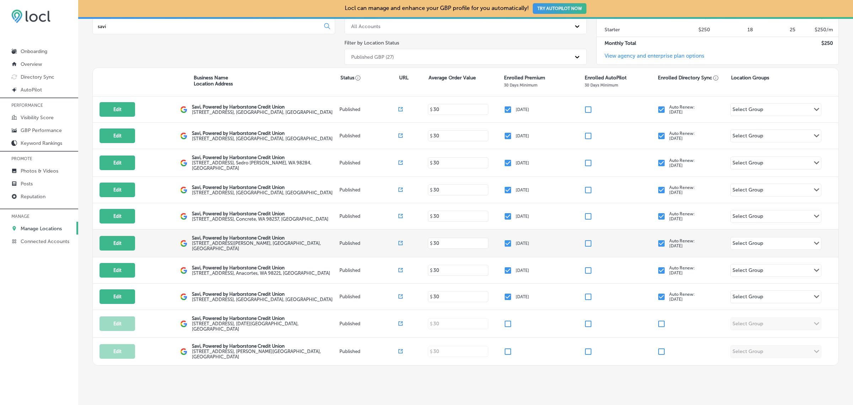
click at [223, 244] on label "[STREET_ADDRESS][PERSON_NAME]" at bounding box center [265, 245] width 146 height 11
drag, startPoint x: 192, startPoint y: 240, endPoint x: 326, endPoint y: 248, distance: 134.3
click at [326, 248] on div "Savi, Powered by Harborstone Credit Union [STREET_ADDRESS][PERSON_NAME]" at bounding box center [266, 243] width 148 height 16
copy div "Savi, Powered by Harborstone Credit Union [STREET_ADDRESS][PERSON_NAME]"
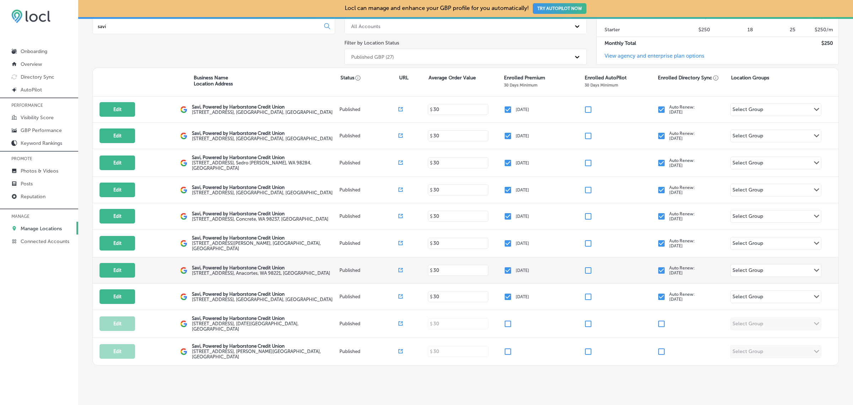
click at [216, 271] on label "[STREET_ADDRESS]" at bounding box center [261, 272] width 138 height 5
drag, startPoint x: 192, startPoint y: 268, endPoint x: 288, endPoint y: 274, distance: 96.6
click at [288, 274] on div "Savi, Powered by Harborstone Credit Union [STREET_ADDRESS]" at bounding box center [266, 270] width 148 height 11
copy div "Savi, Powered by Harborstone Credit Union [STREET_ADDRESS]"
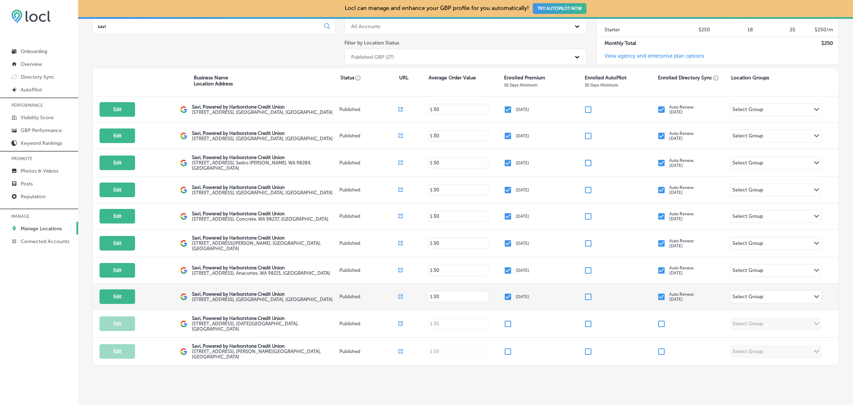
click at [210, 298] on label "[STREET_ADDRESS]" at bounding box center [262, 299] width 141 height 5
drag, startPoint x: 191, startPoint y: 293, endPoint x: 295, endPoint y: 302, distance: 105.0
click at [295, 302] on div "Savi, Powered by Harborstone Credit Union [STREET_ADDRESS]" at bounding box center [266, 296] width 148 height 11
copy div "Savi, Powered by Harborstone Credit Union [STREET_ADDRESS]"
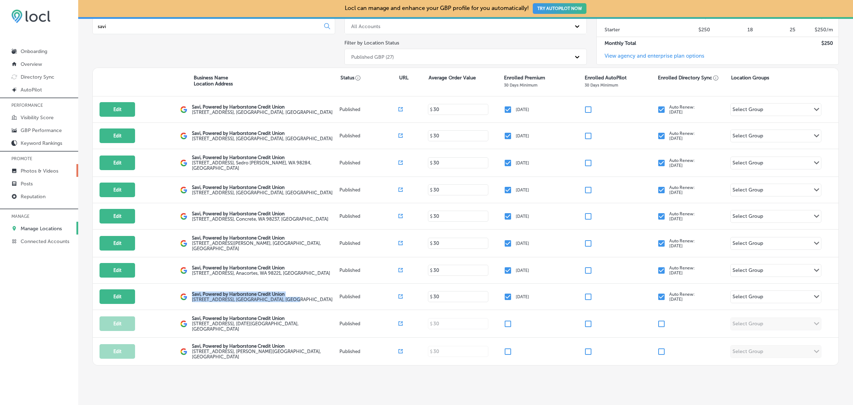
click at [38, 174] on p "Photos & Videos" at bounding box center [40, 171] width 38 height 6
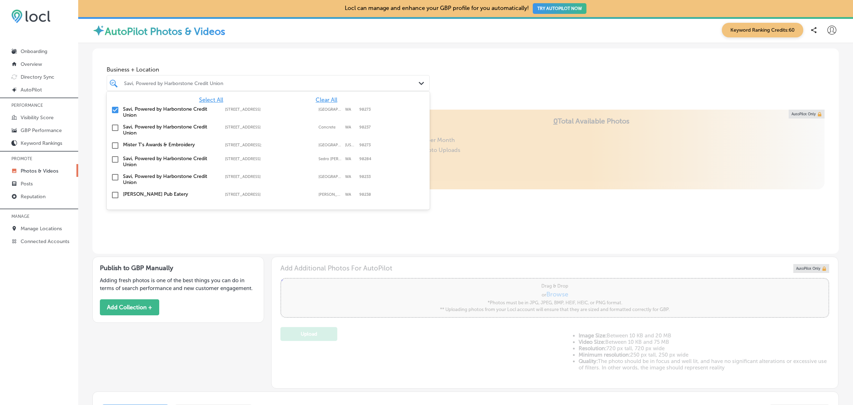
click at [415, 84] on div "Savi, Powered by Harborstone Credit Union Path Created with Sketch." at bounding box center [268, 83] width 322 height 11
click at [113, 109] on input "checkbox" at bounding box center [115, 110] width 9 height 9
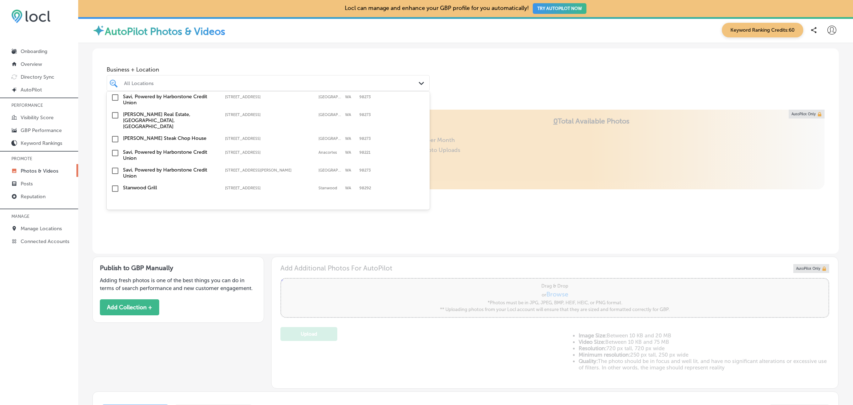
scroll to position [122, 0]
click at [116, 148] on input "checkbox" at bounding box center [115, 152] width 9 height 9
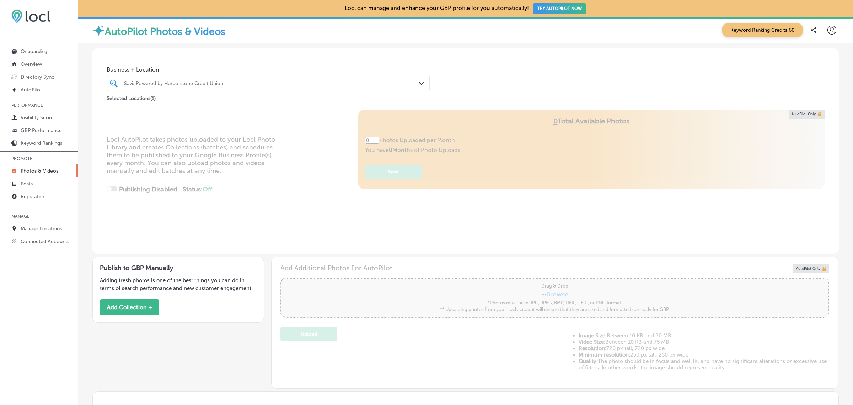
type input "5"
click at [475, 64] on div "Business + Location Savi, Powered by Harborstone Credit Union Path Created with…" at bounding box center [465, 75] width 747 height 54
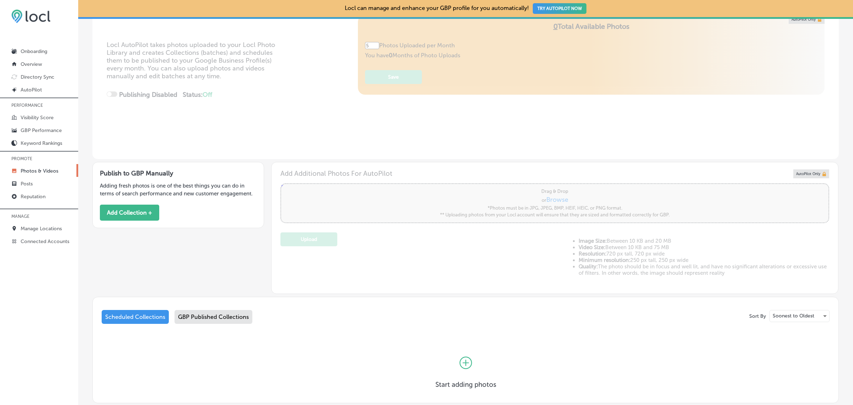
scroll to position [95, 0]
click at [242, 315] on div "GBP Published Collections" at bounding box center [214, 316] width 78 height 14
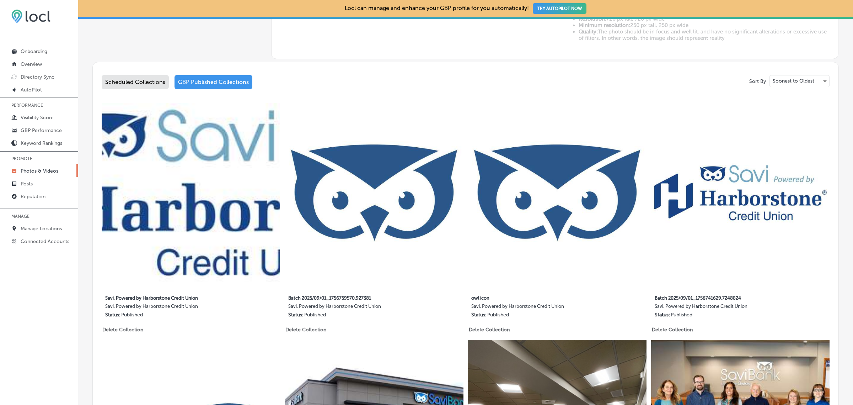
scroll to position [329, 0]
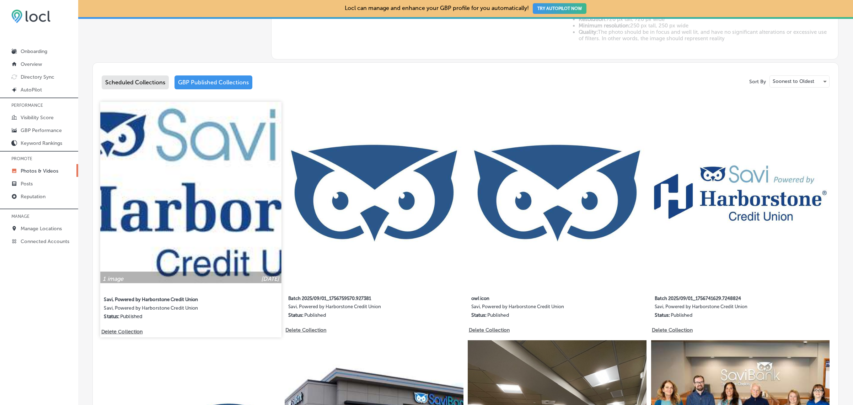
click at [229, 199] on img at bounding box center [190, 192] width 181 height 181
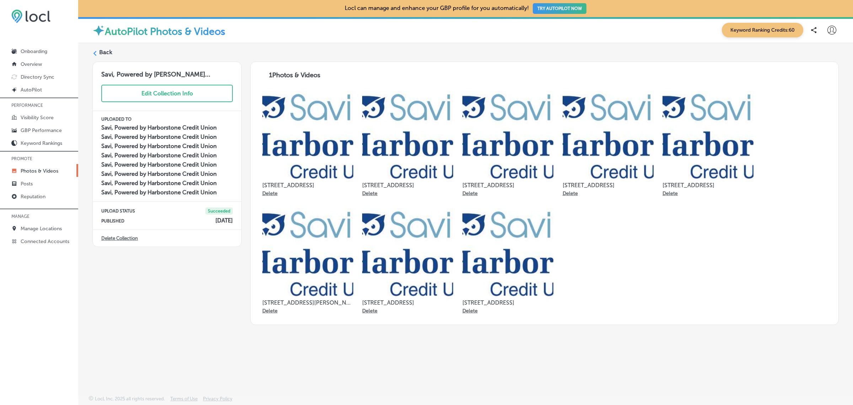
click at [103, 54] on label "Back" at bounding box center [105, 52] width 13 height 8
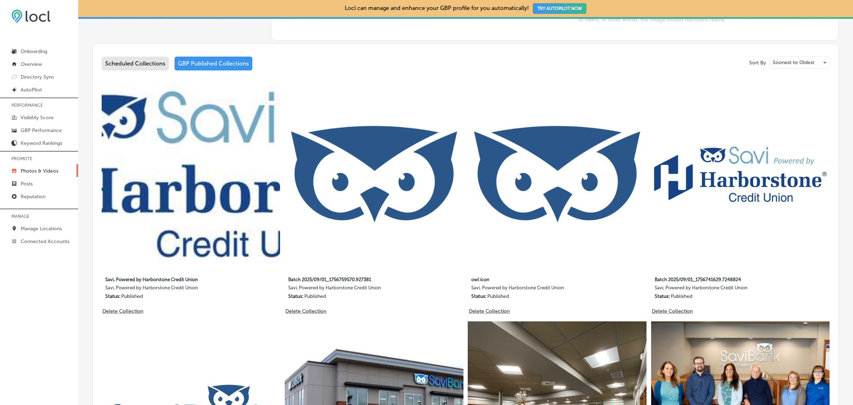
type input "5"
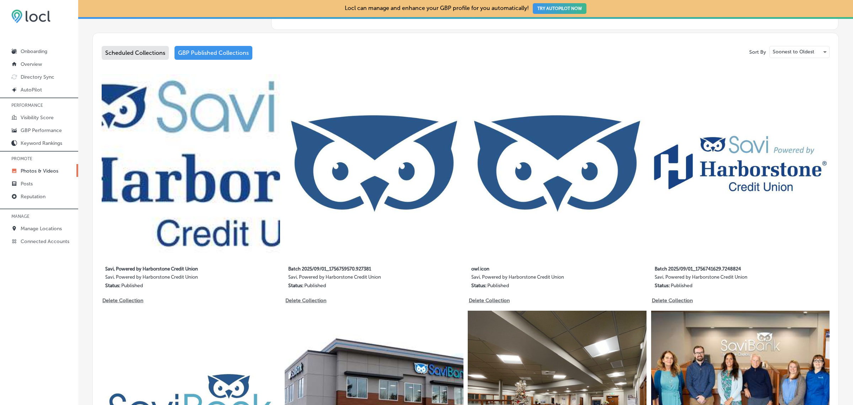
scroll to position [358, 0]
click at [712, 185] on img at bounding box center [740, 162] width 181 height 181
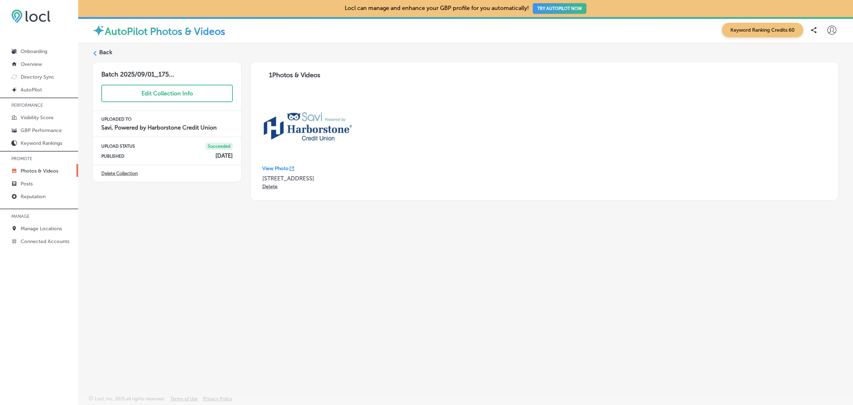
click at [105, 52] on label "Back" at bounding box center [105, 52] width 13 height 8
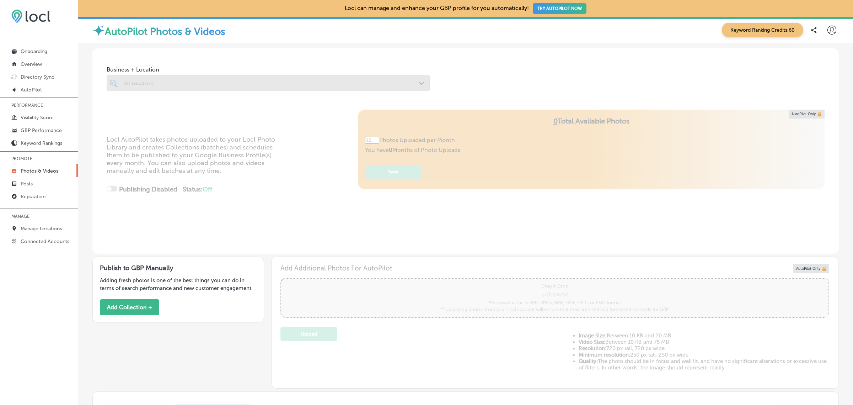
type input "5"
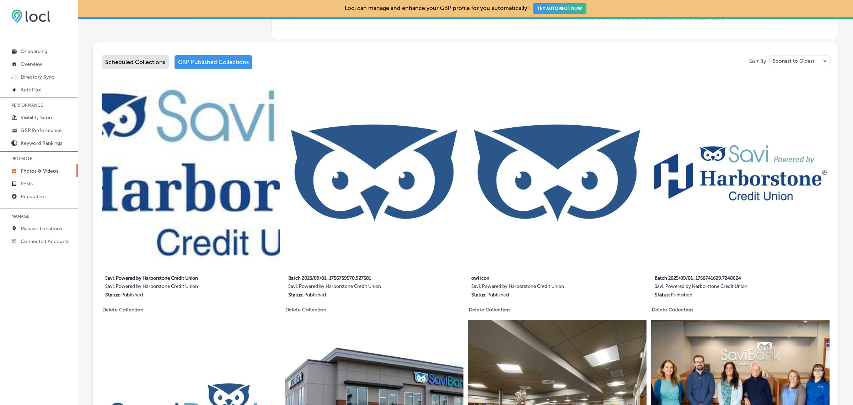
scroll to position [349, 0]
drag, startPoint x: 42, startPoint y: 75, endPoint x: 22, endPoint y: 79, distance: 20.3
click at [22, 79] on p "Directory Sync" at bounding box center [38, 77] width 34 height 6
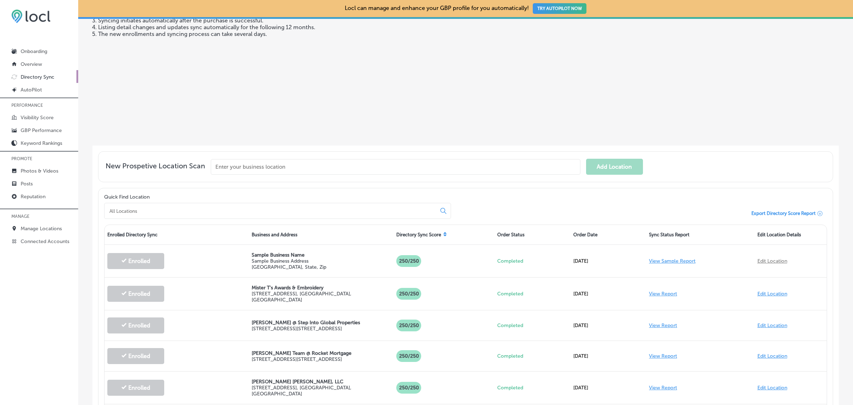
scroll to position [93, 0]
click at [155, 209] on input at bounding box center [272, 210] width 326 height 6
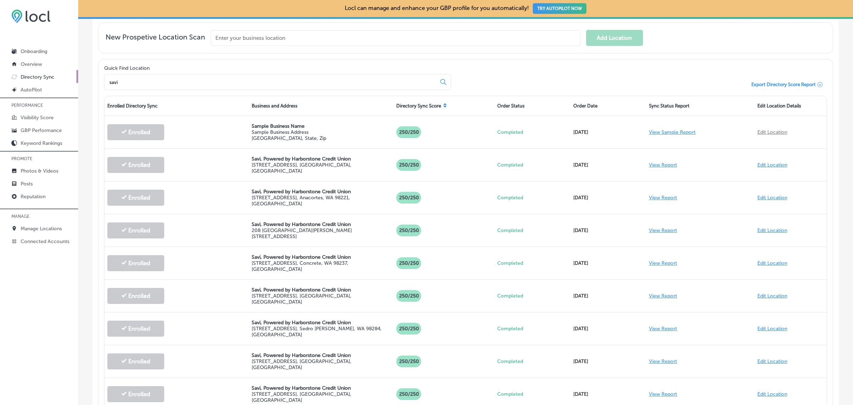
scroll to position [223, 0]
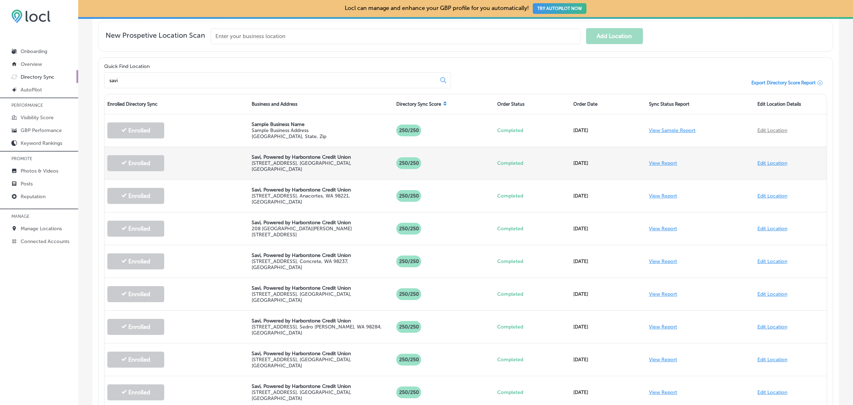
type input "savi"
click at [662, 161] on link "View Report" at bounding box center [663, 163] width 28 height 6
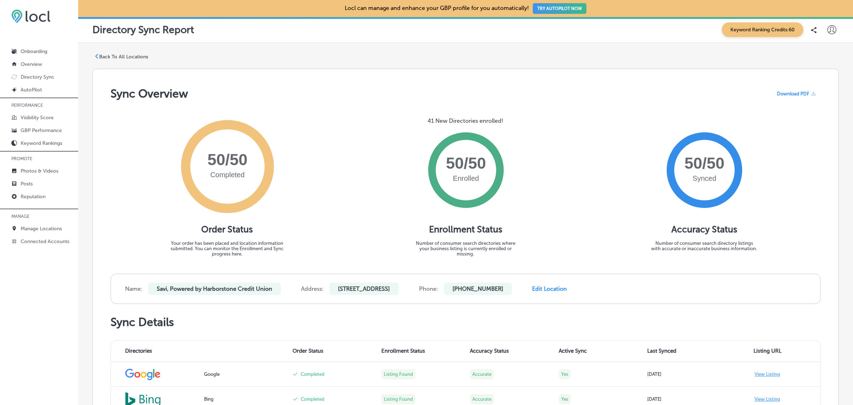
click at [121, 58] on p "Back To All Locations" at bounding box center [123, 57] width 49 height 6
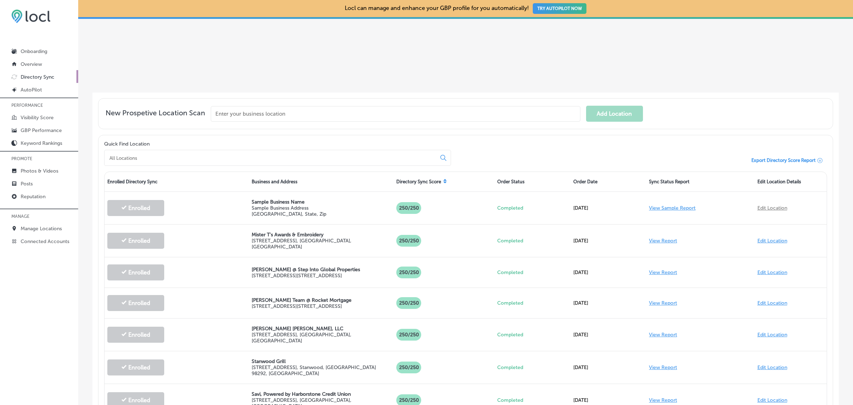
scroll to position [146, 0]
click at [165, 155] on input at bounding box center [272, 157] width 326 height 6
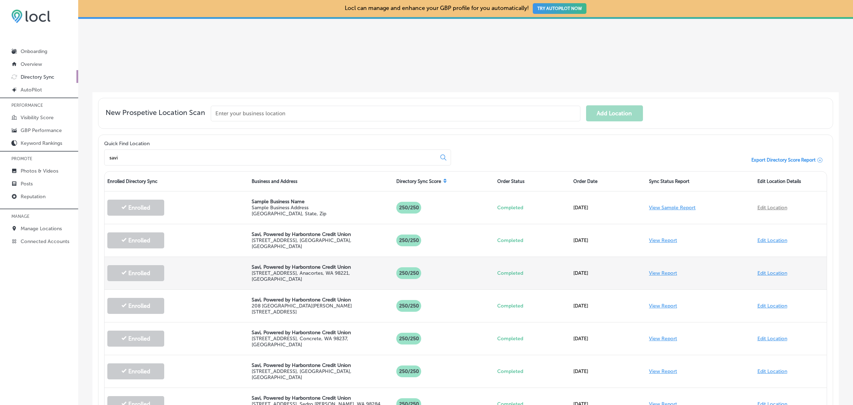
type input "savi"
click at [671, 270] on link "View Report" at bounding box center [663, 273] width 28 height 6
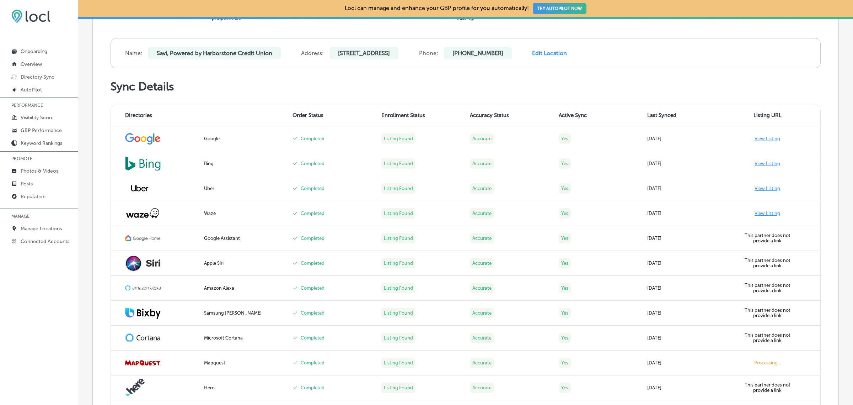
scroll to position [236, 0]
